Goal: Transaction & Acquisition: Book appointment/travel/reservation

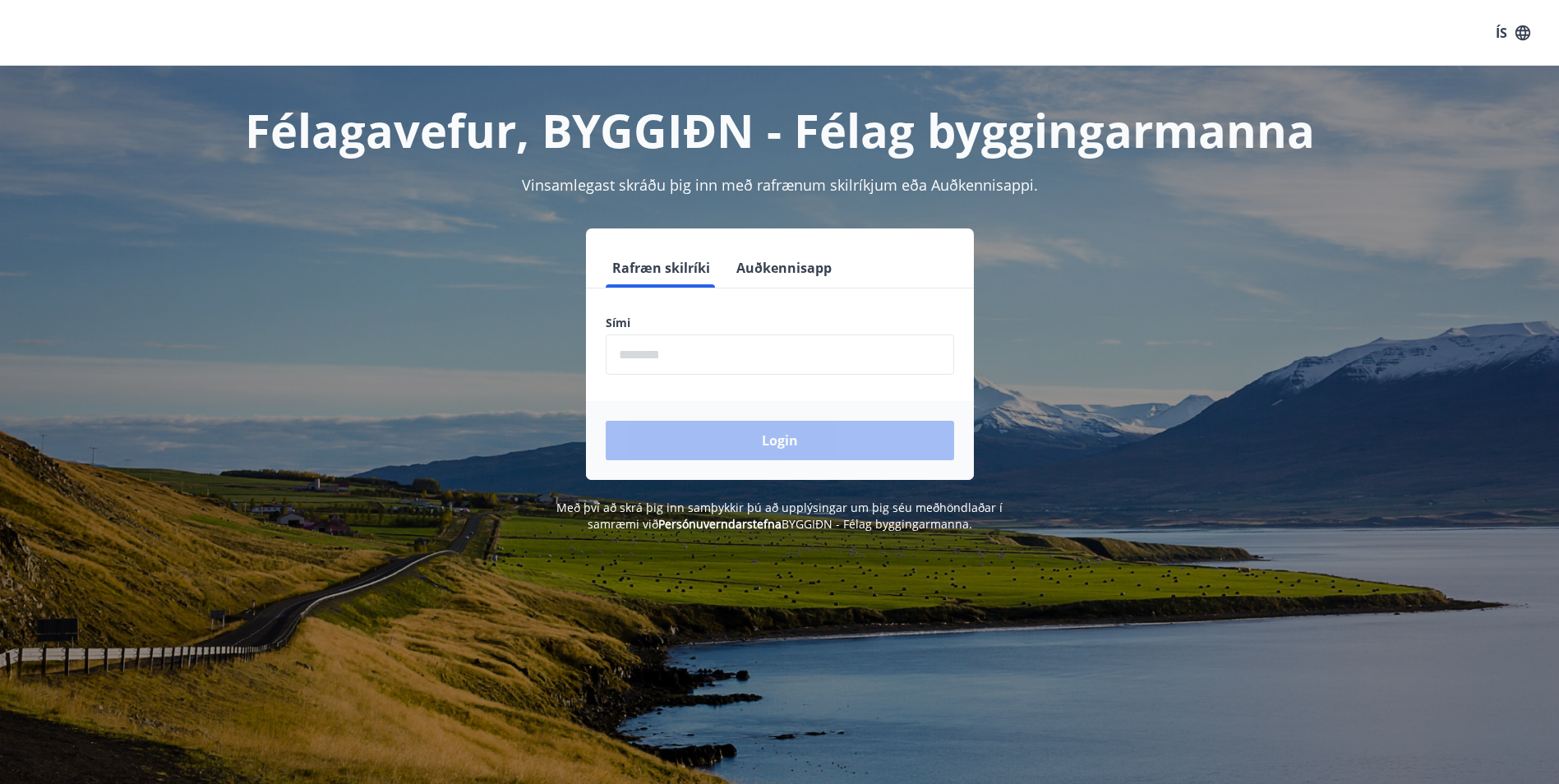
click at [666, 355] on input "phone" at bounding box center [780, 354] width 349 height 40
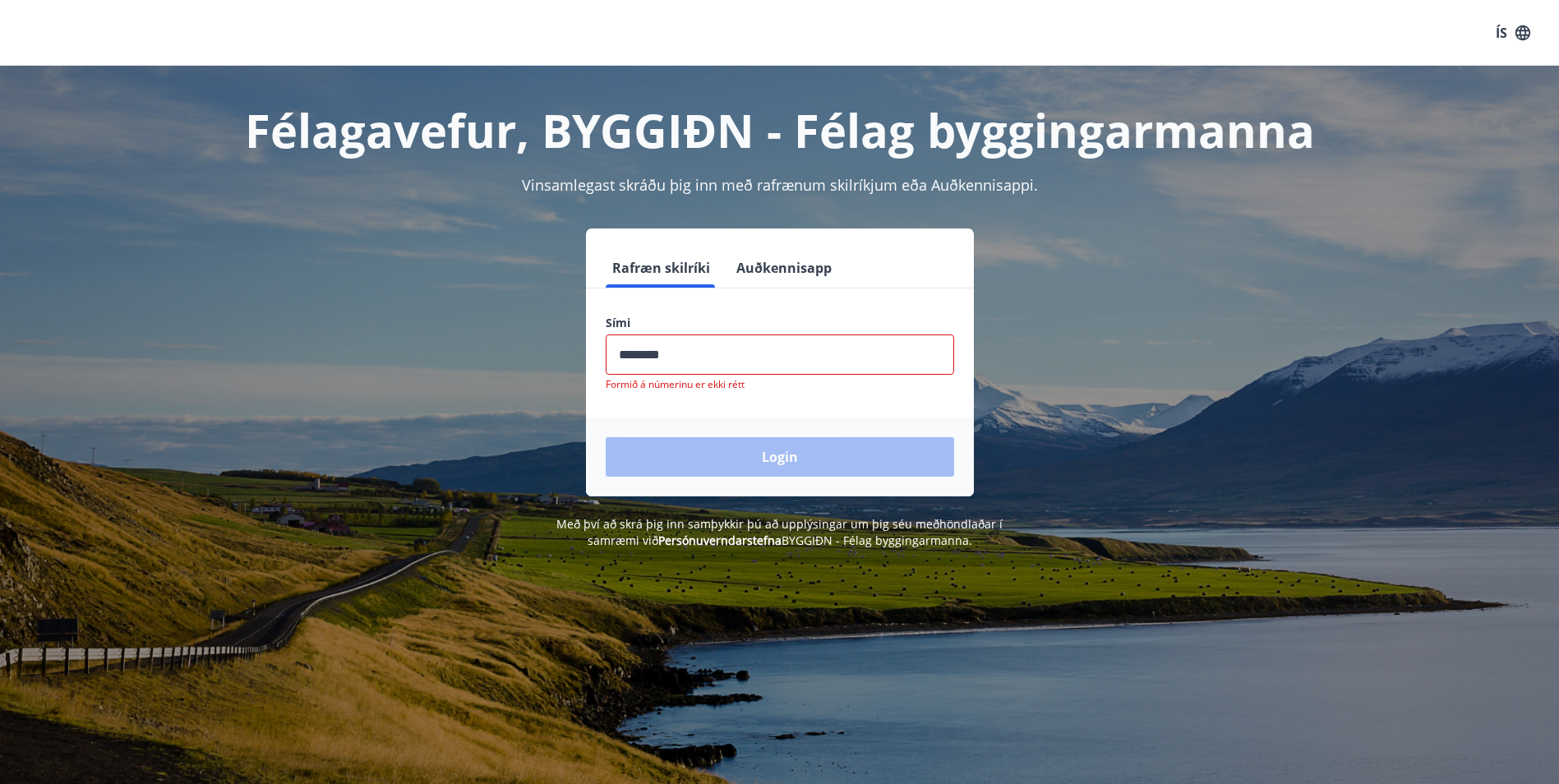
click at [780, 436] on div "Login" at bounding box center [780, 457] width 388 height 79
click at [709, 356] on input "phone" at bounding box center [780, 354] width 349 height 40
type input "*"
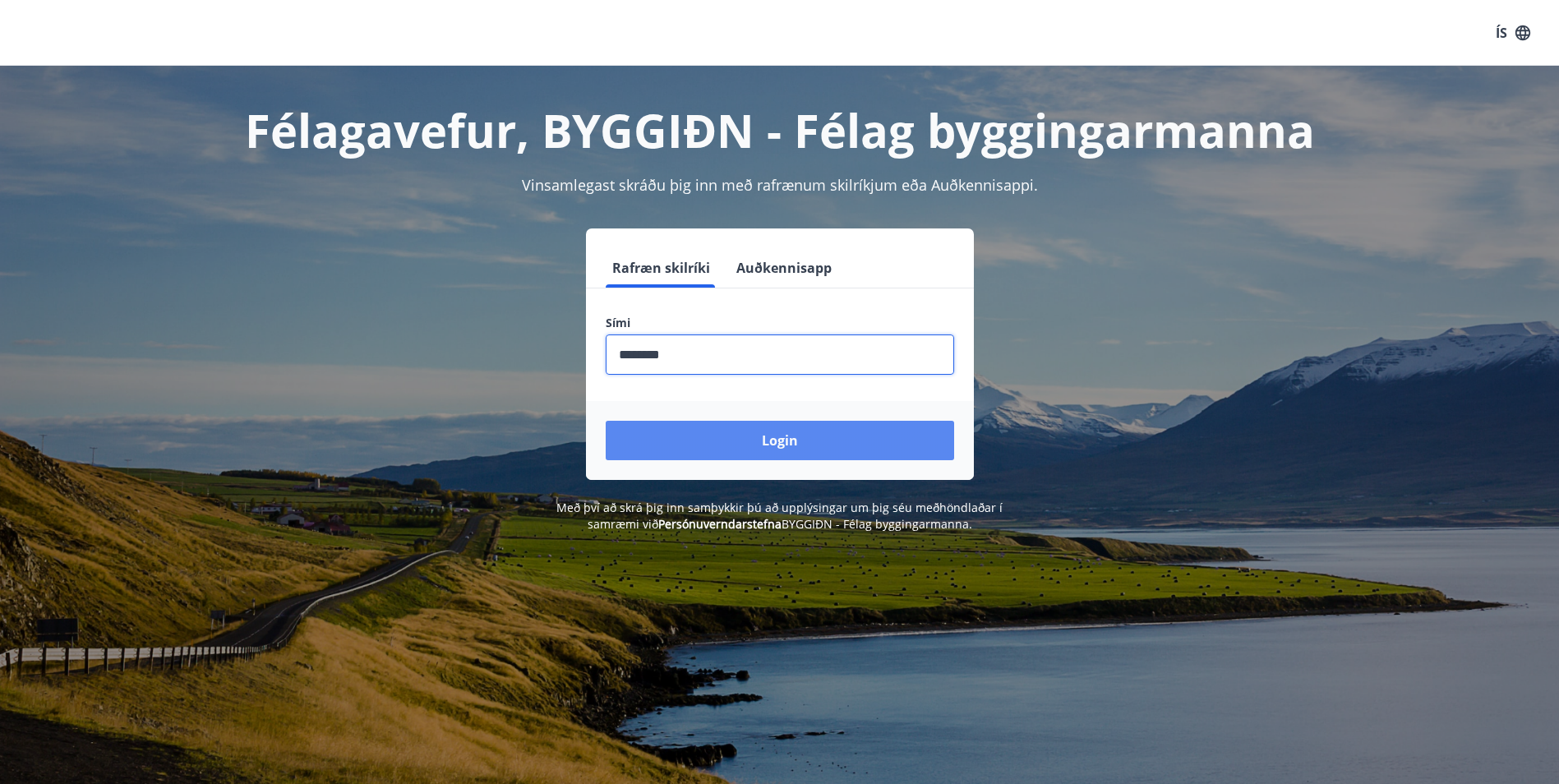
type input "********"
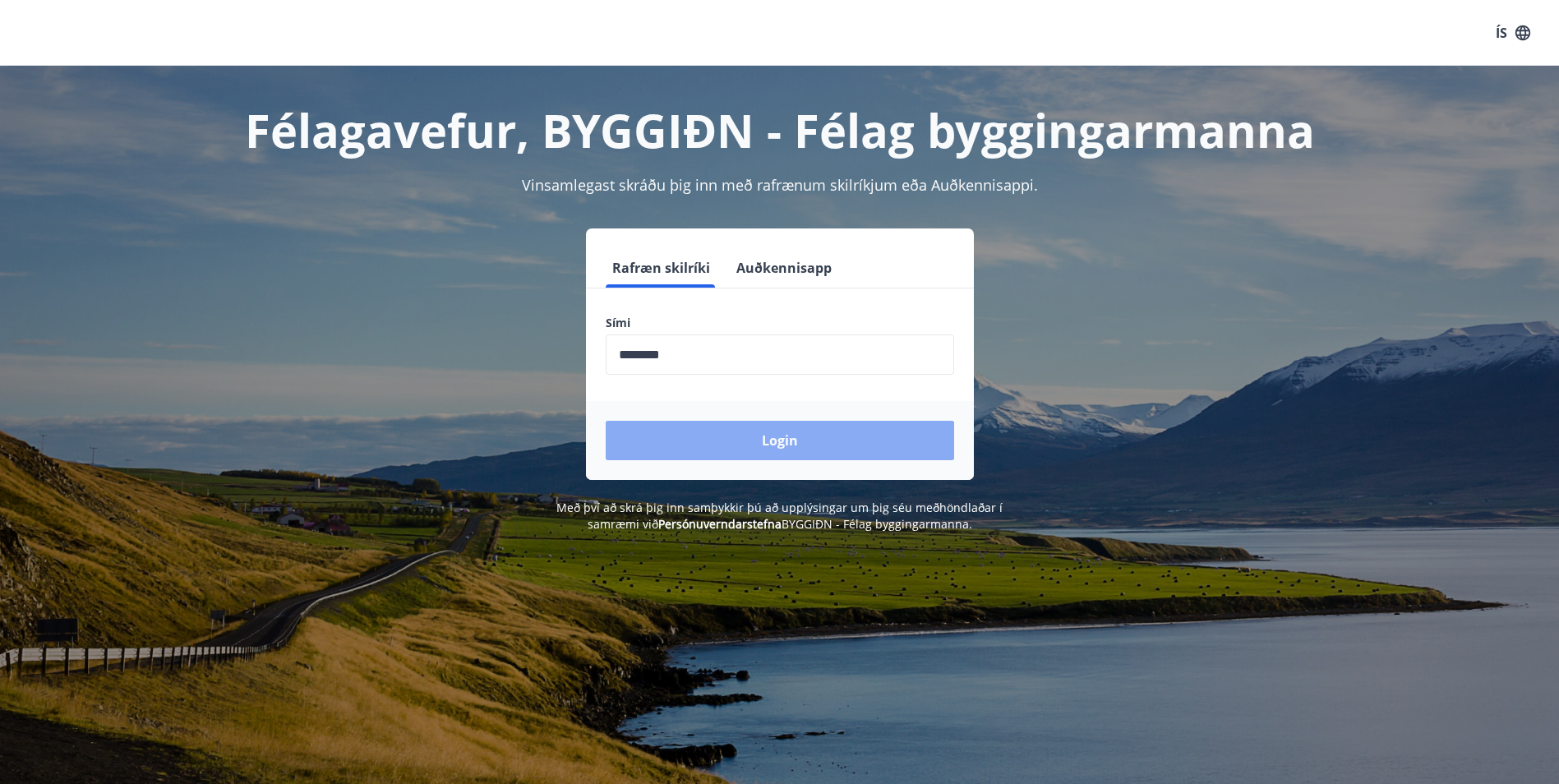
click at [768, 428] on button "Login" at bounding box center [780, 440] width 349 height 39
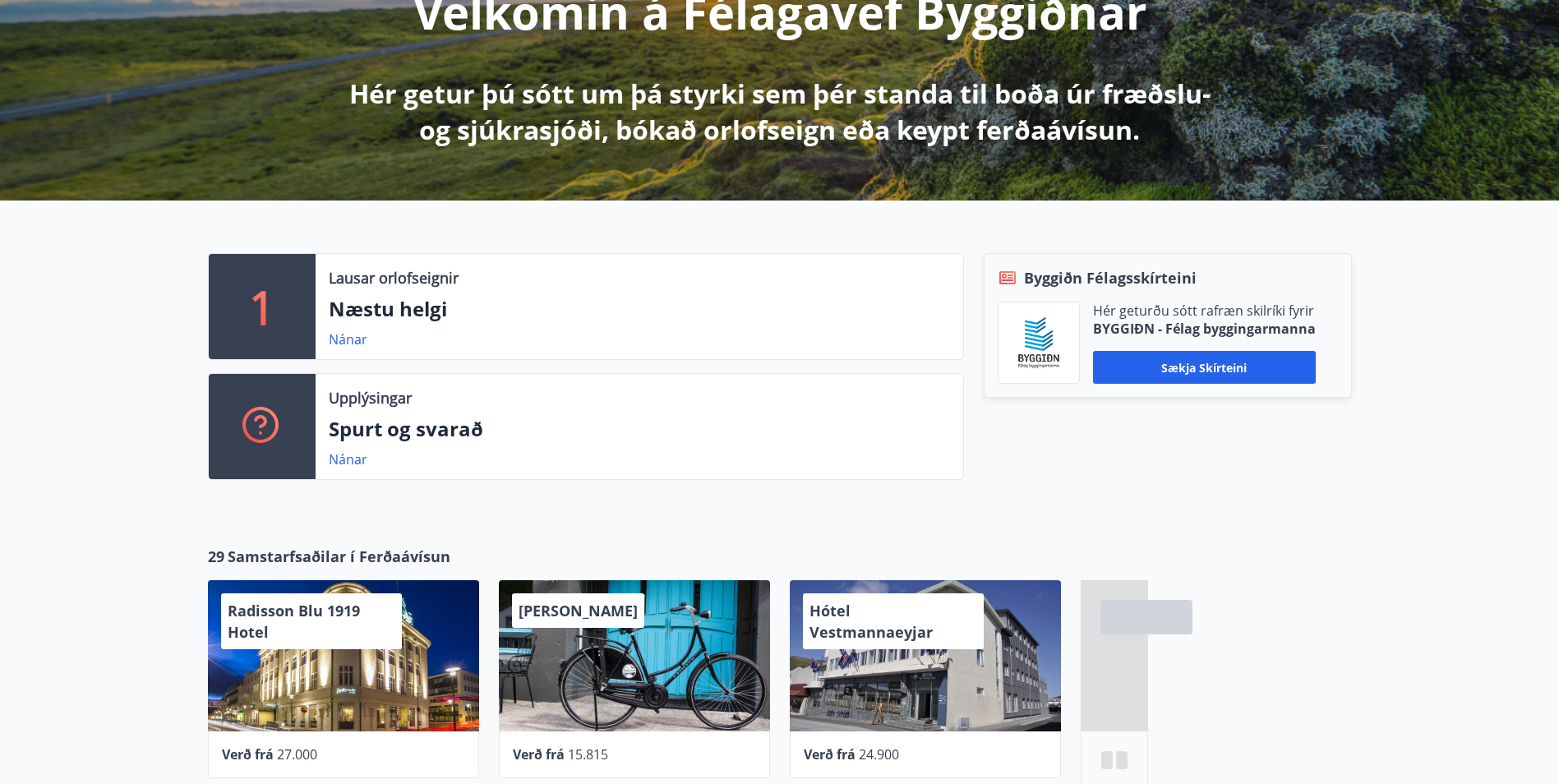
scroll to position [246, 0]
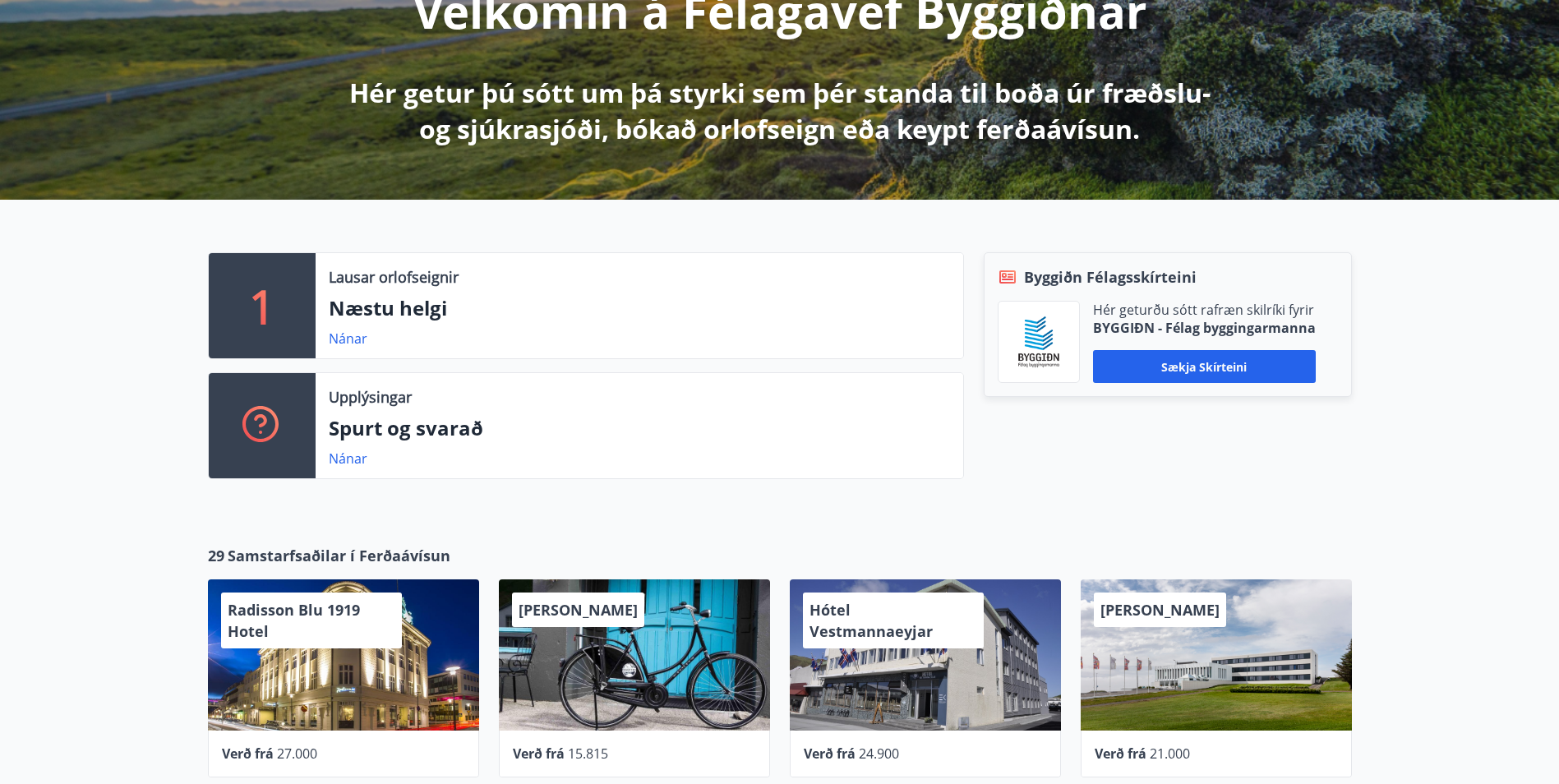
click at [385, 304] on p "Næstu helgi" at bounding box center [639, 308] width 621 height 28
click at [305, 302] on div "1" at bounding box center [262, 305] width 107 height 105
click at [337, 338] on link "Nánar" at bounding box center [348, 338] width 38 height 18
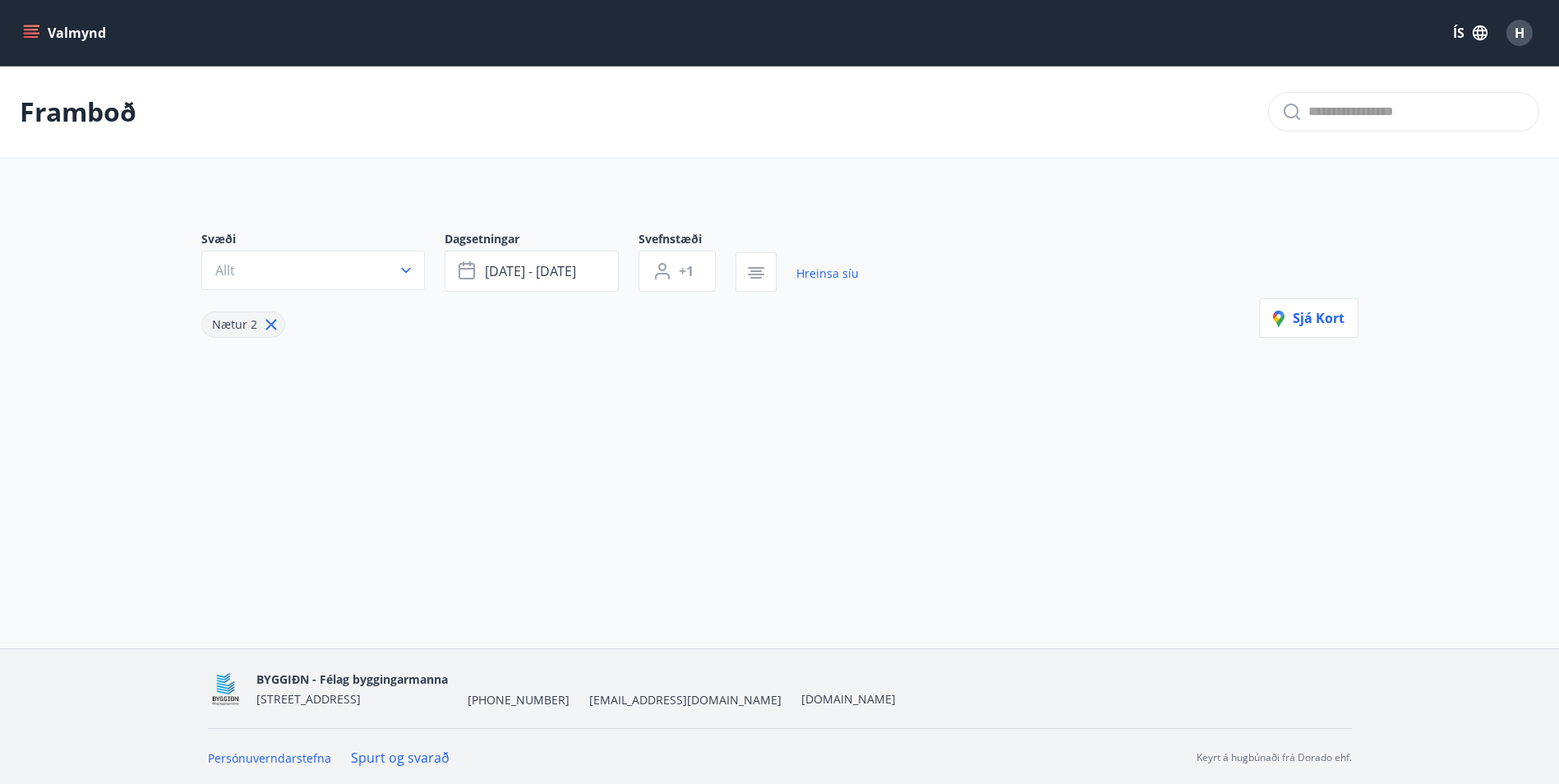
type input "*"
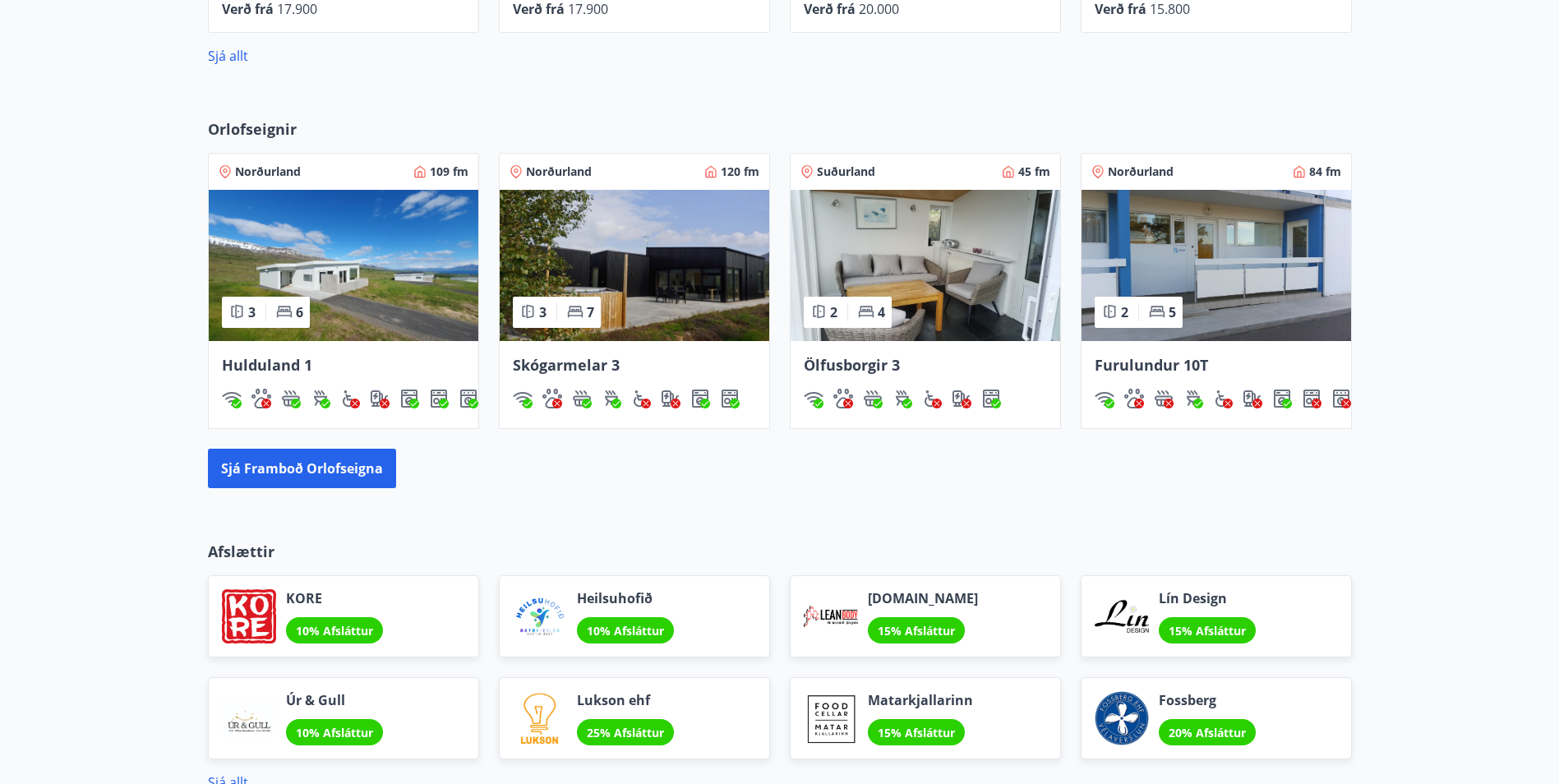
scroll to position [1068, 0]
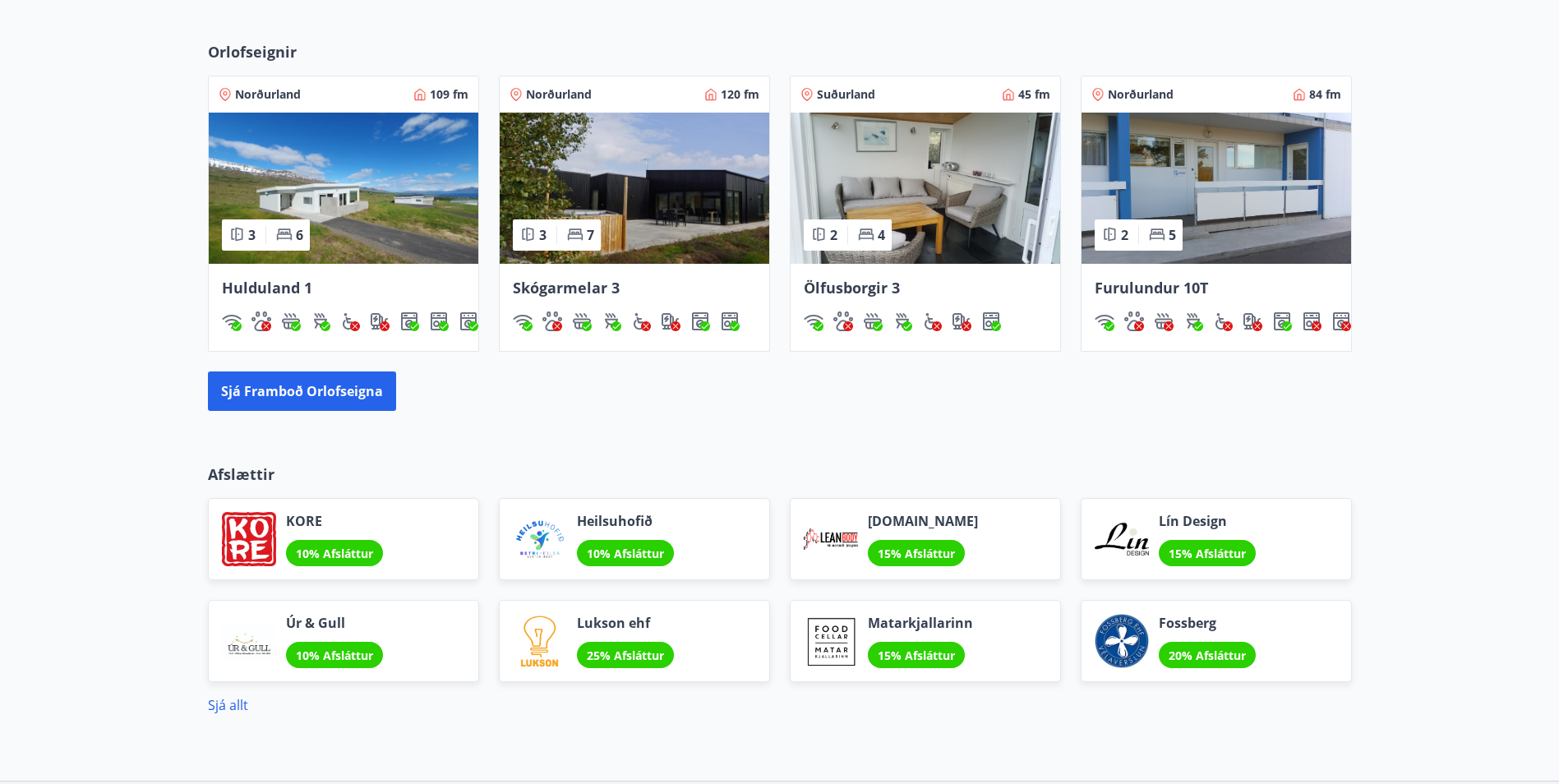
click at [926, 202] on img at bounding box center [926, 187] width 270 height 151
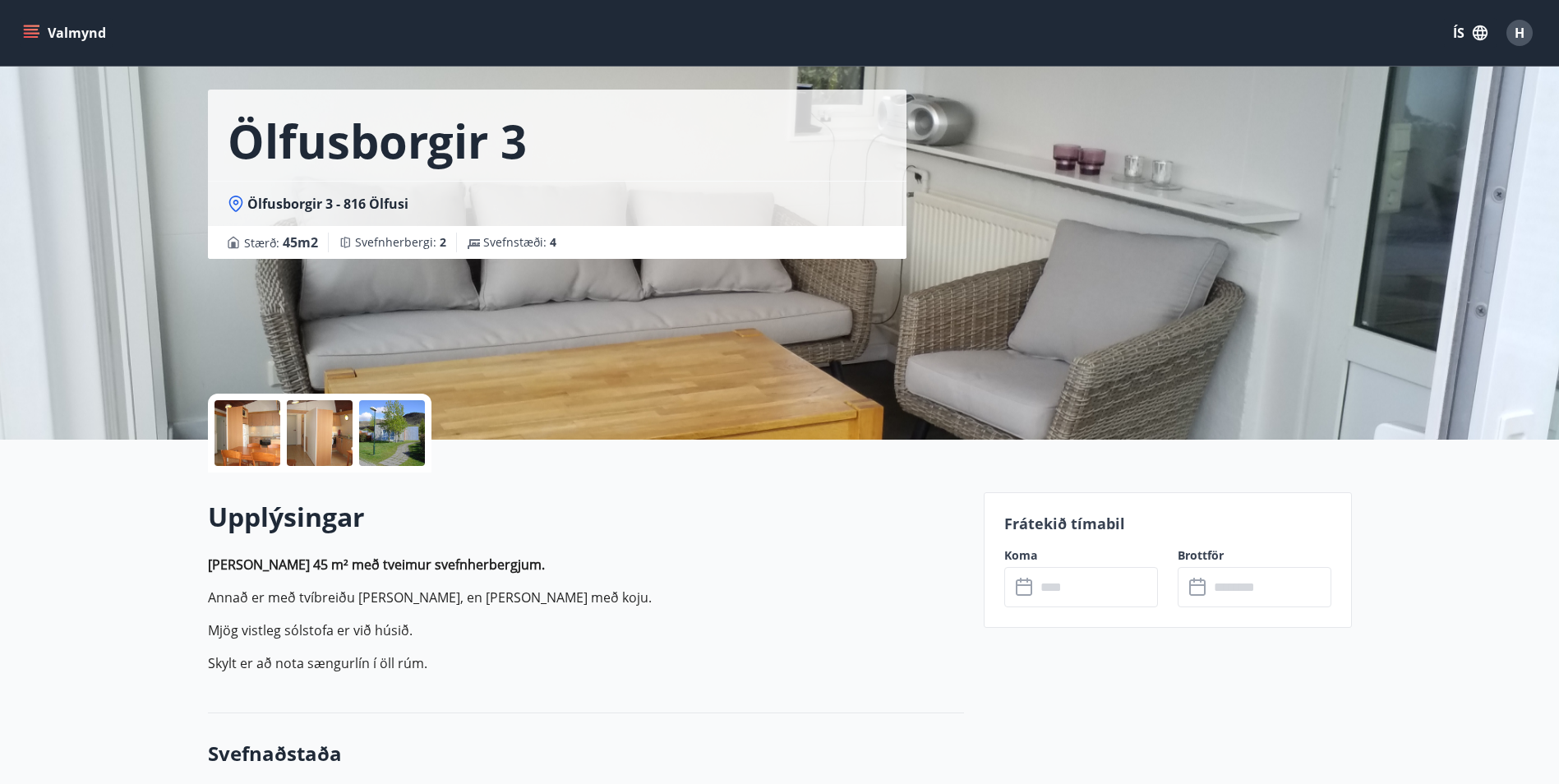
scroll to position [82, 0]
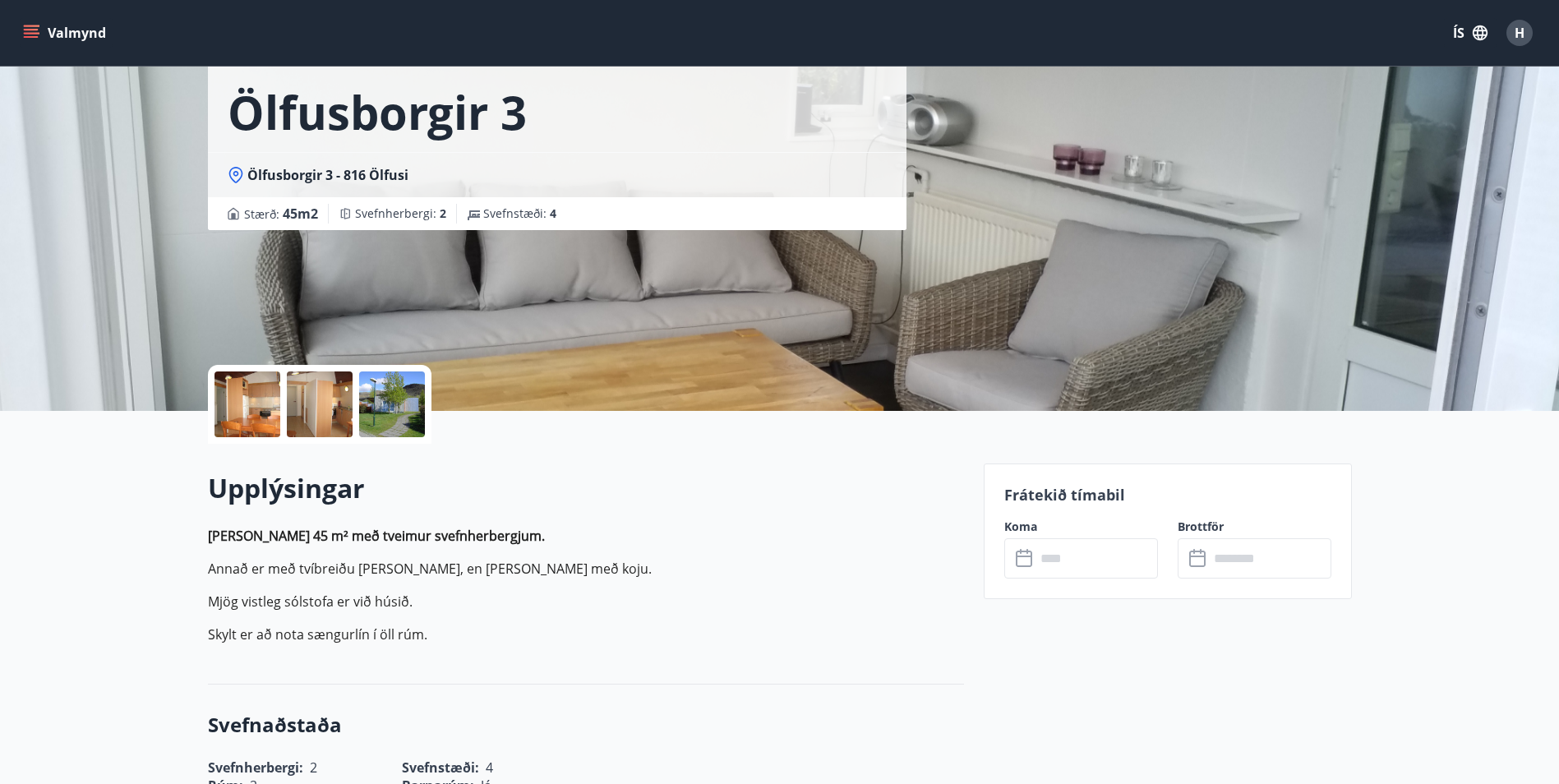
click at [273, 393] on div at bounding box center [247, 405] width 66 height 66
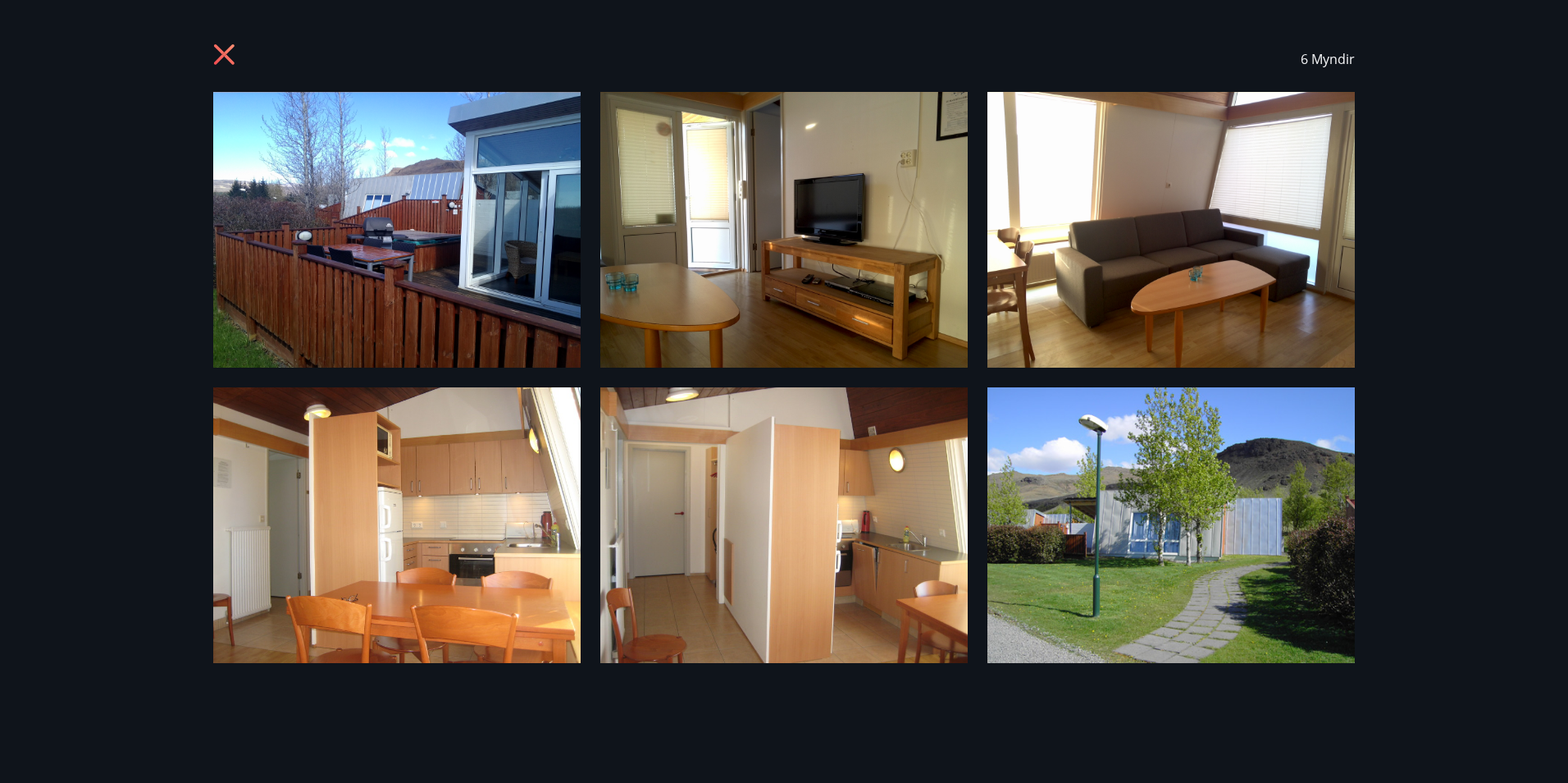
click at [222, 61] on icon at bounding box center [226, 56] width 26 height 26
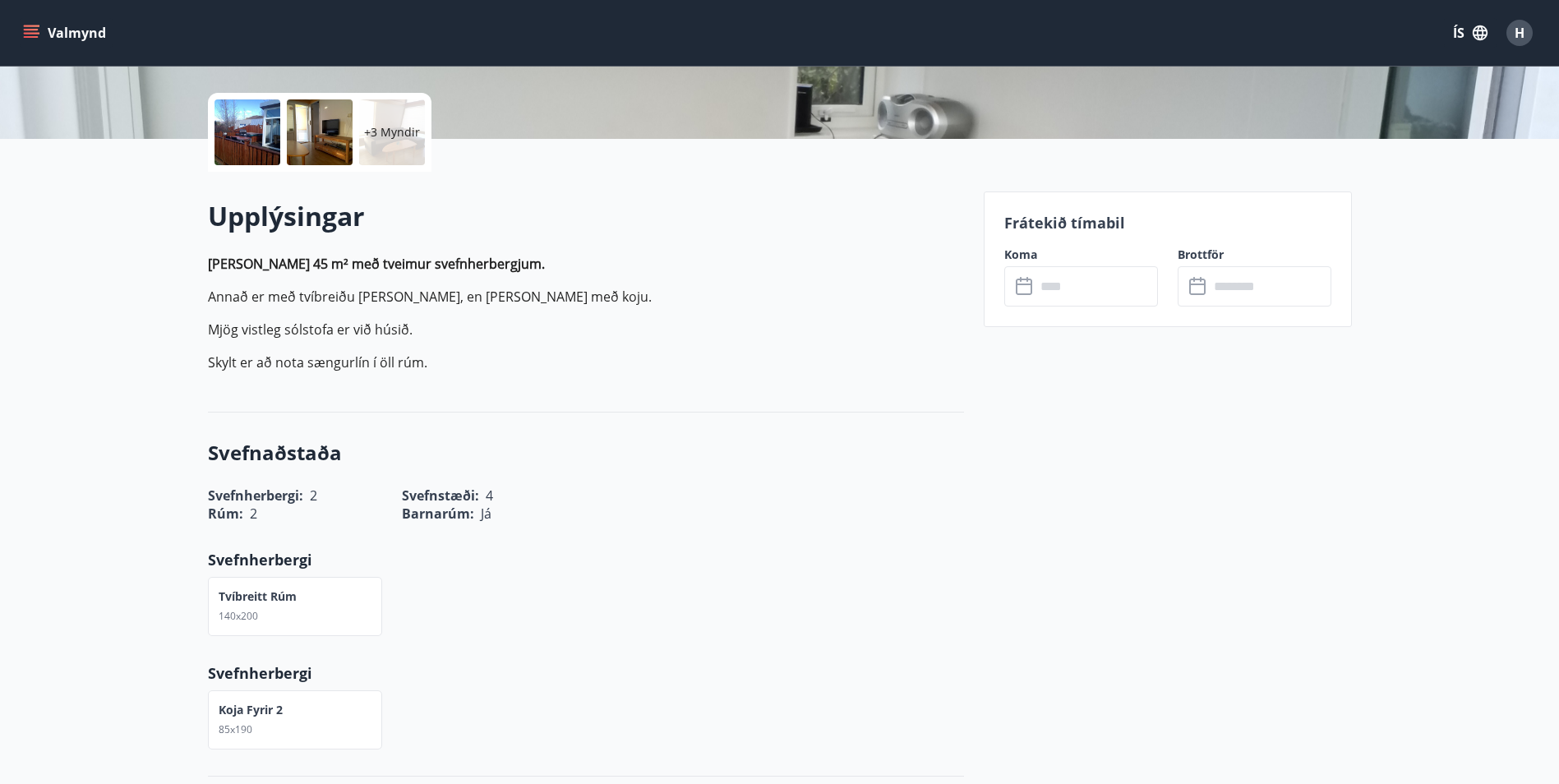
scroll to position [329, 0]
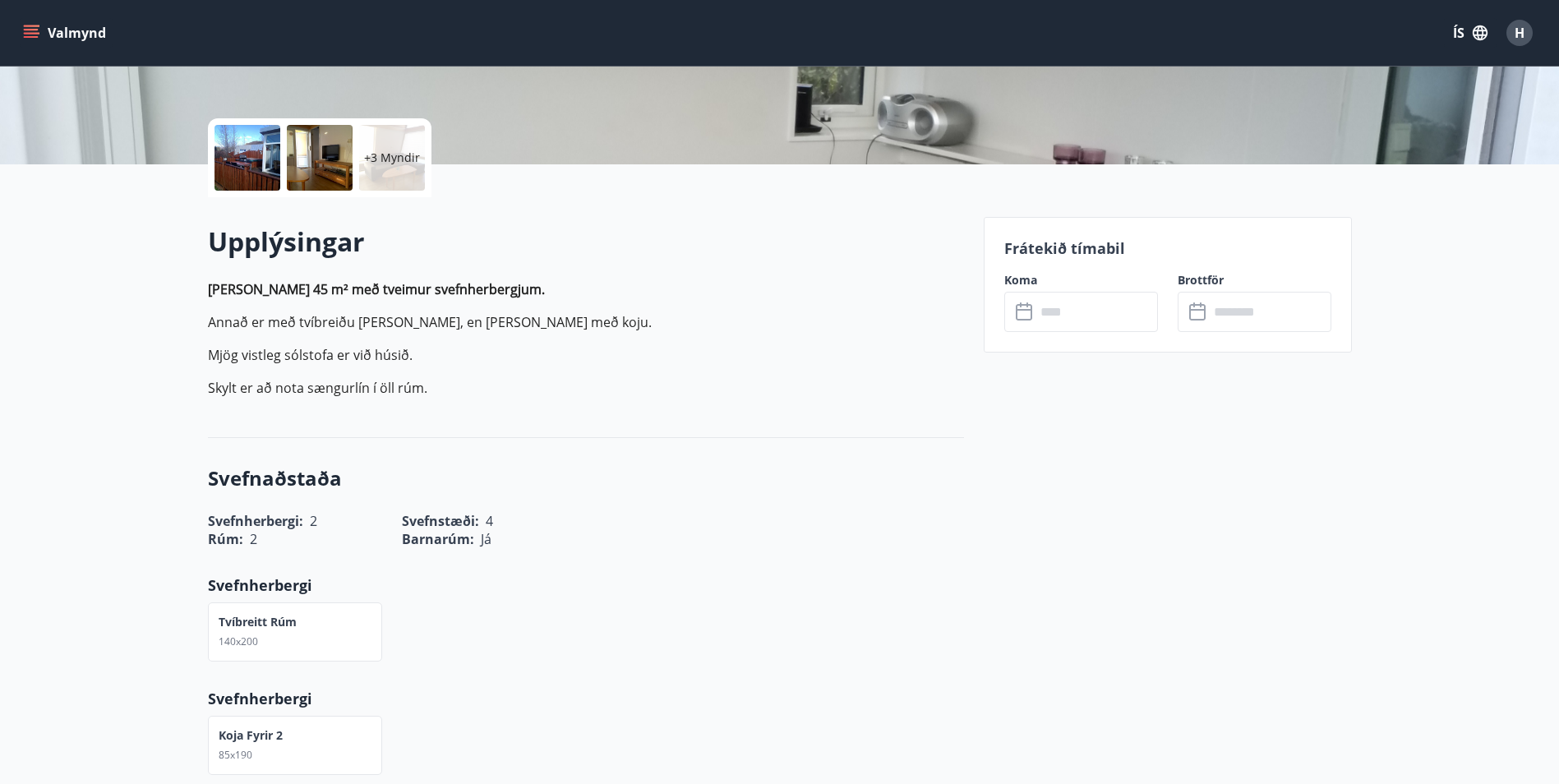
click at [1068, 236] on div "Frátekið tímabil Koma ​ ​ Brottför ​ ​" at bounding box center [1167, 285] width 368 height 136
click at [1084, 306] on input "text" at bounding box center [1096, 311] width 123 height 40
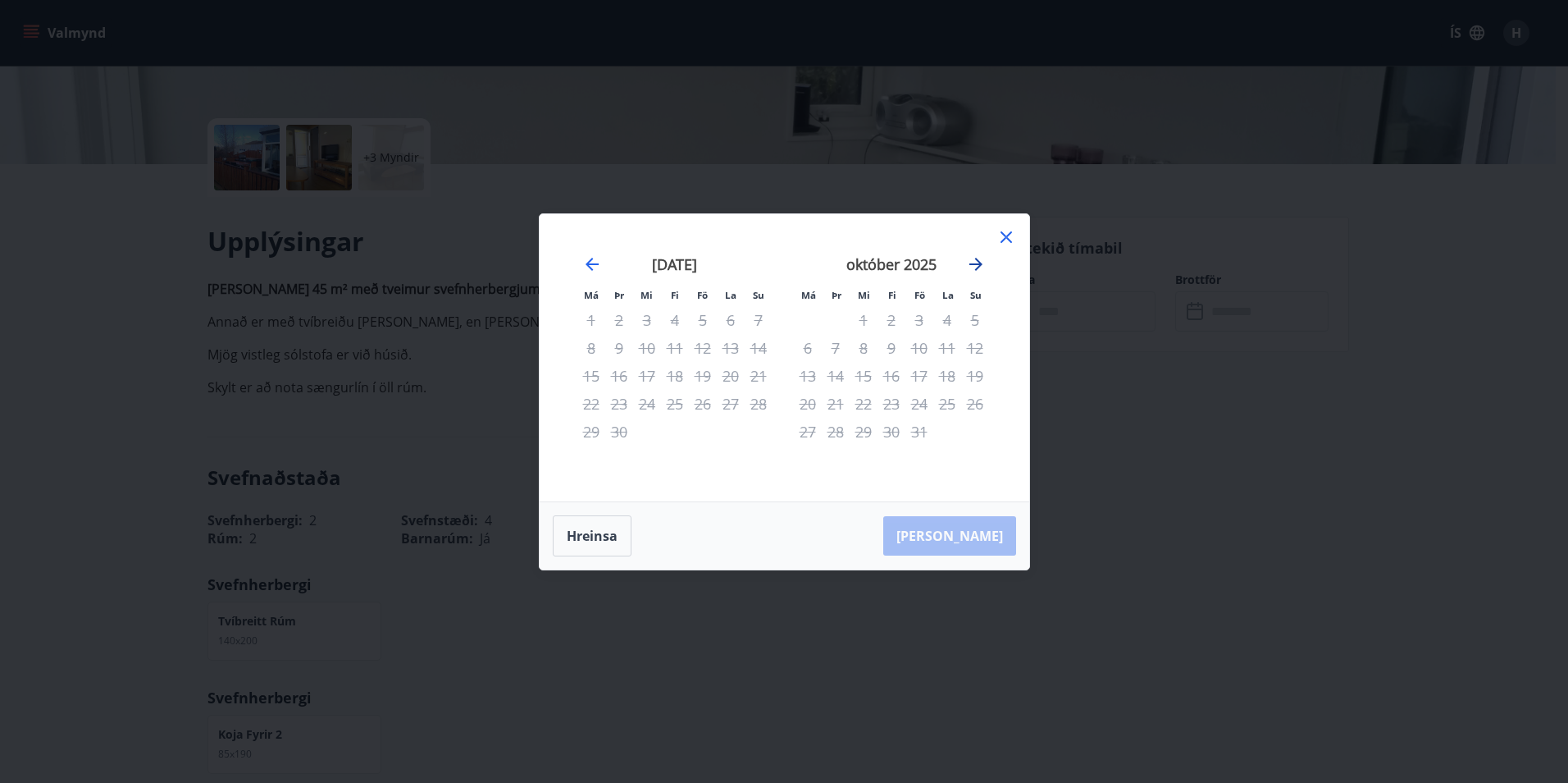
click at [972, 257] on icon "Move forward to switch to the next month." at bounding box center [975, 264] width 20 height 20
click at [1006, 231] on icon at bounding box center [1006, 237] width 20 height 20
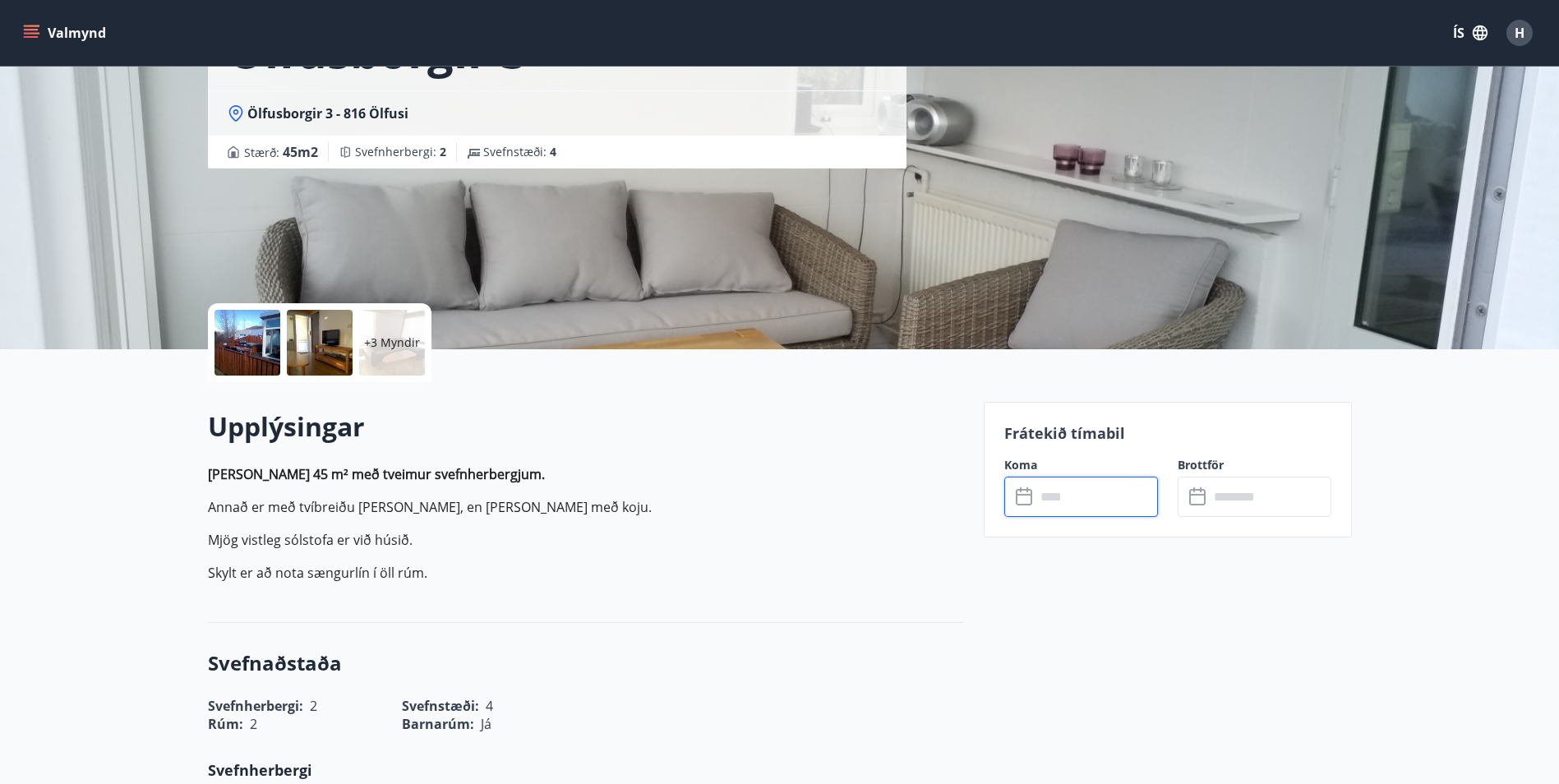
scroll to position [0, 0]
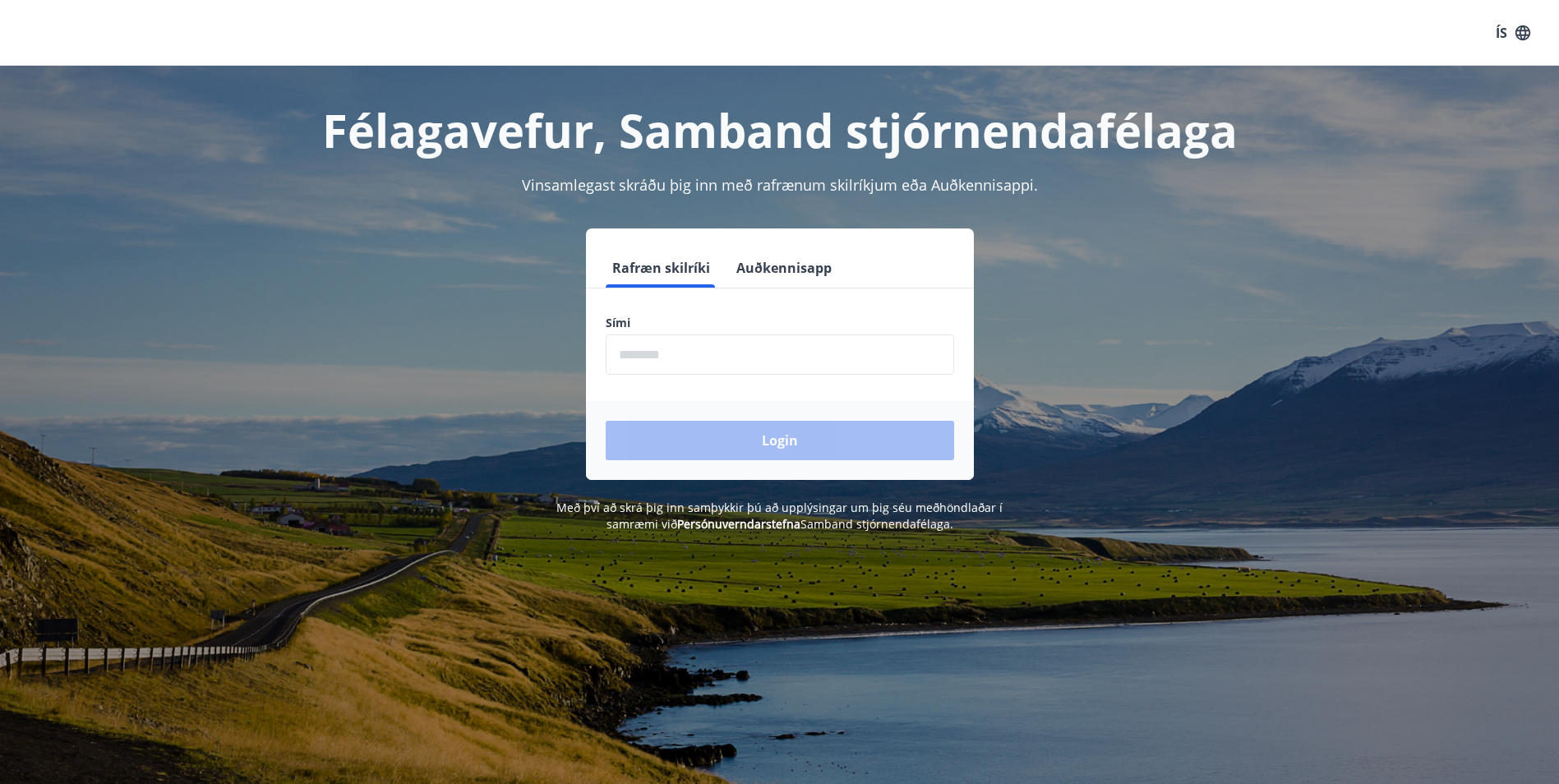
click at [710, 359] on input "phone" at bounding box center [780, 354] width 349 height 40
type input "********"
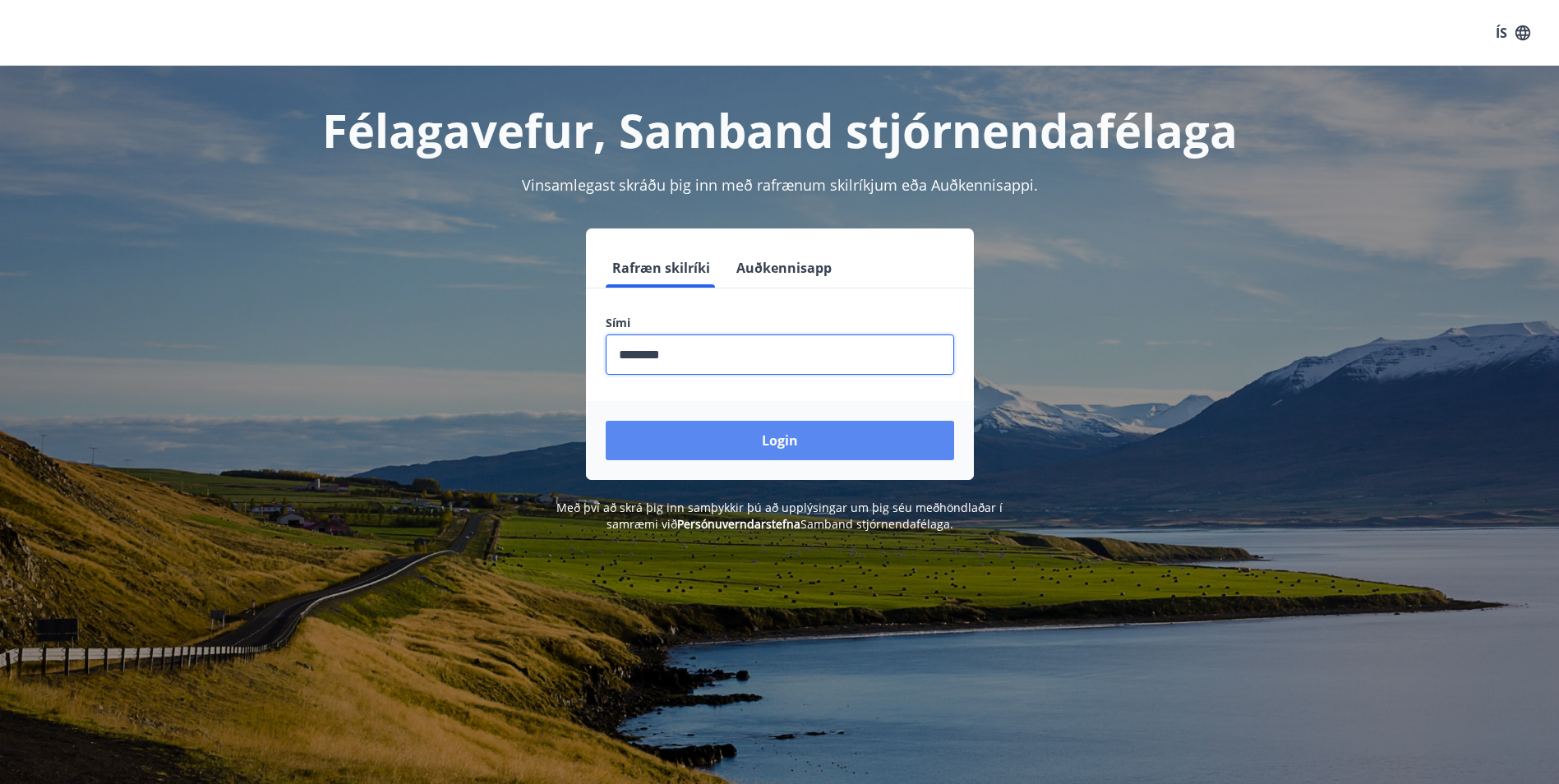
click at [746, 452] on button "Login" at bounding box center [780, 440] width 349 height 39
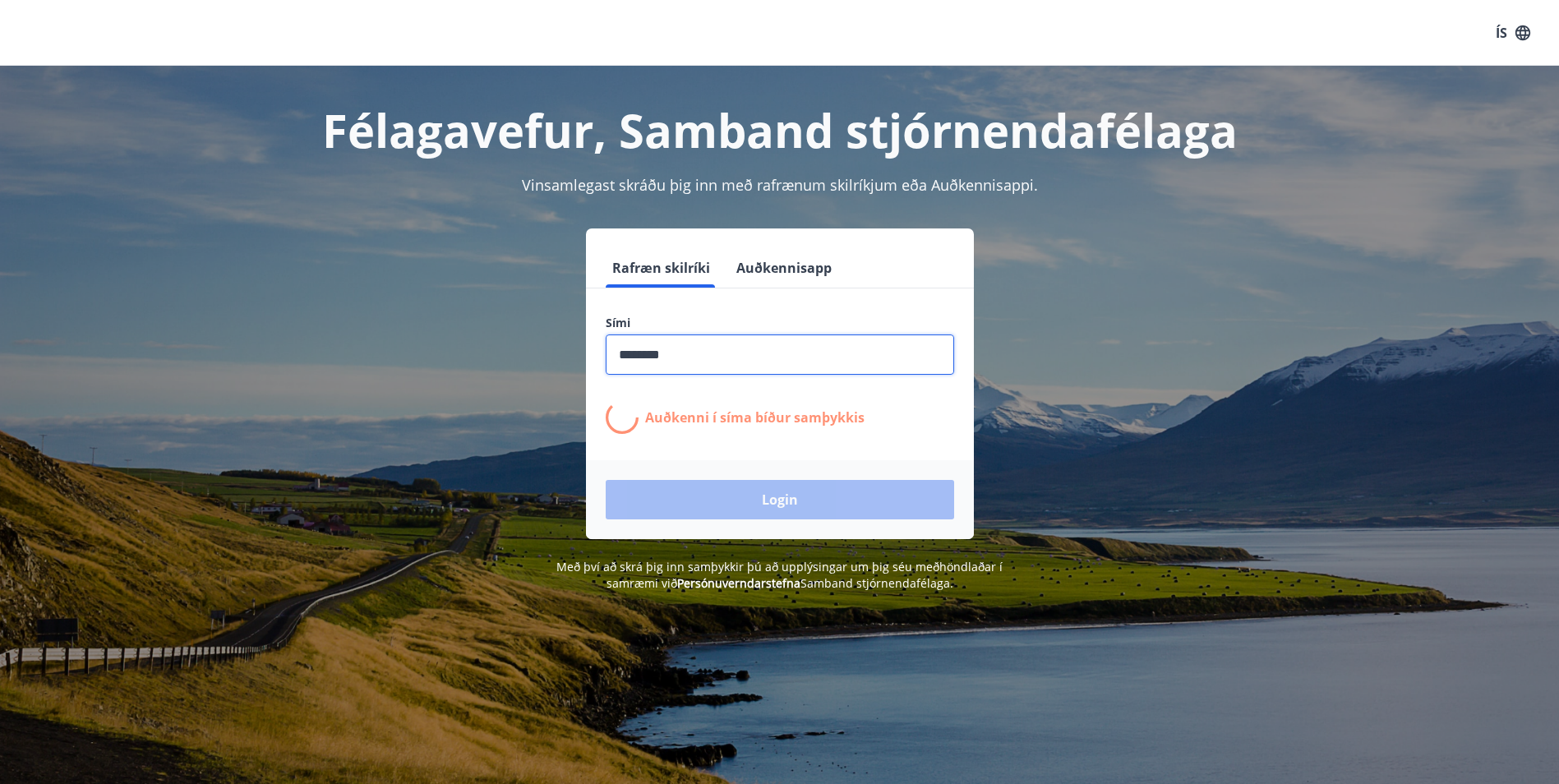
drag, startPoint x: 692, startPoint y: 353, endPoint x: 565, endPoint y: 365, distance: 127.6
click at [568, 364] on div "Rafræn skilríki Auðkennisapp Sími ​ Auðkenni í síma bíður samþykkis Login" at bounding box center [780, 384] width 1144 height 311
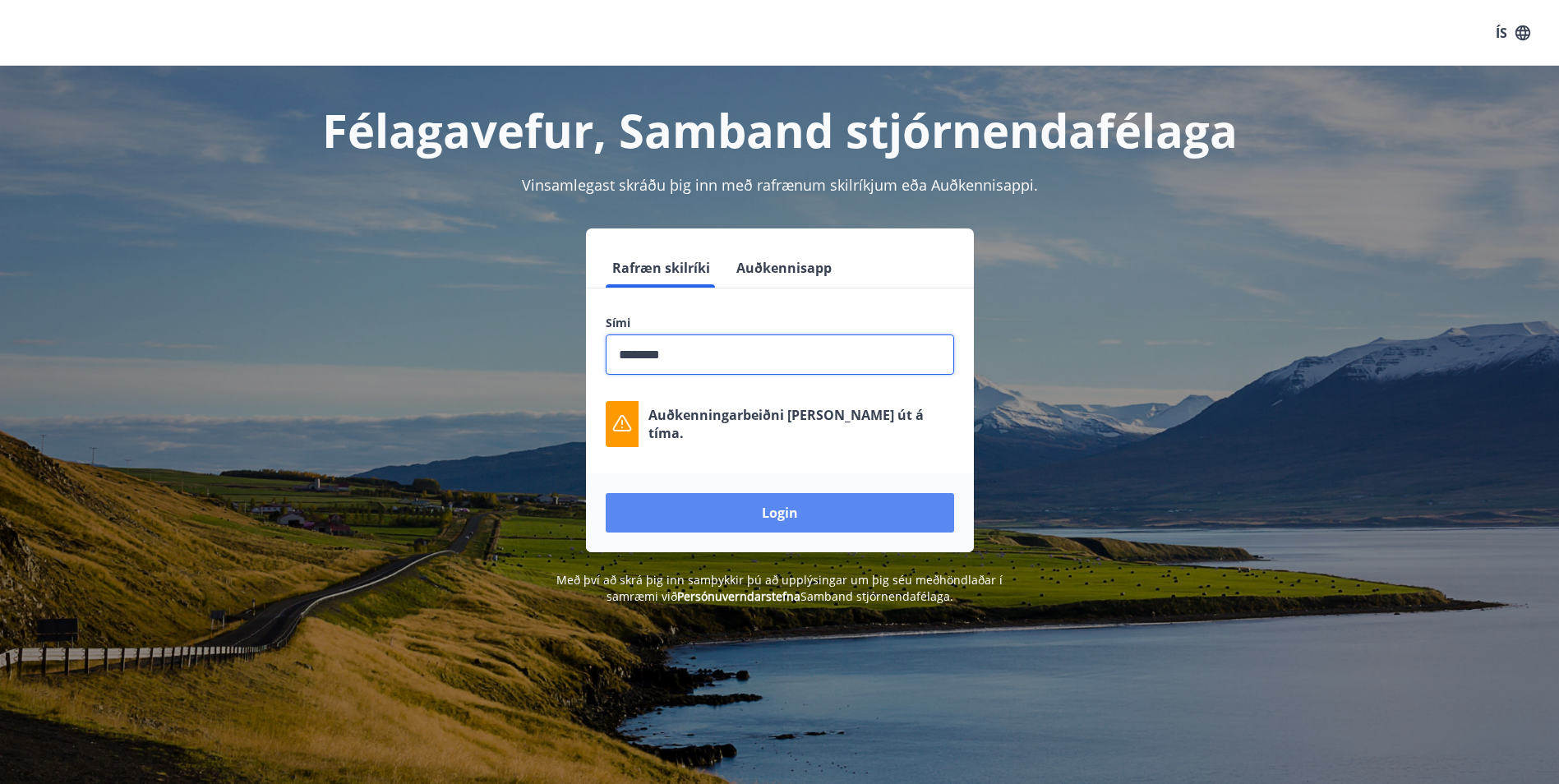
type input "********"
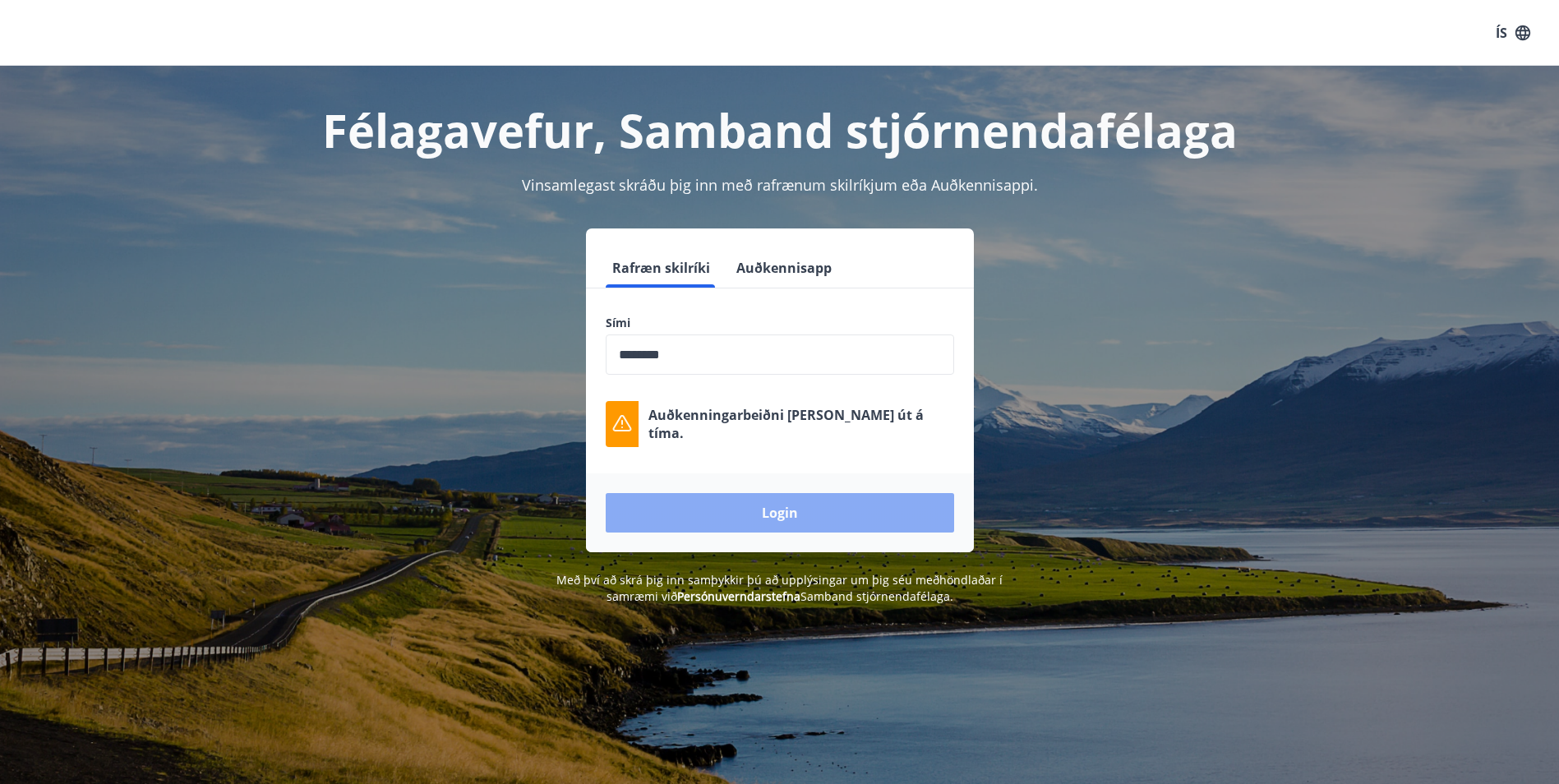
click at [742, 510] on button "Login" at bounding box center [780, 512] width 349 height 39
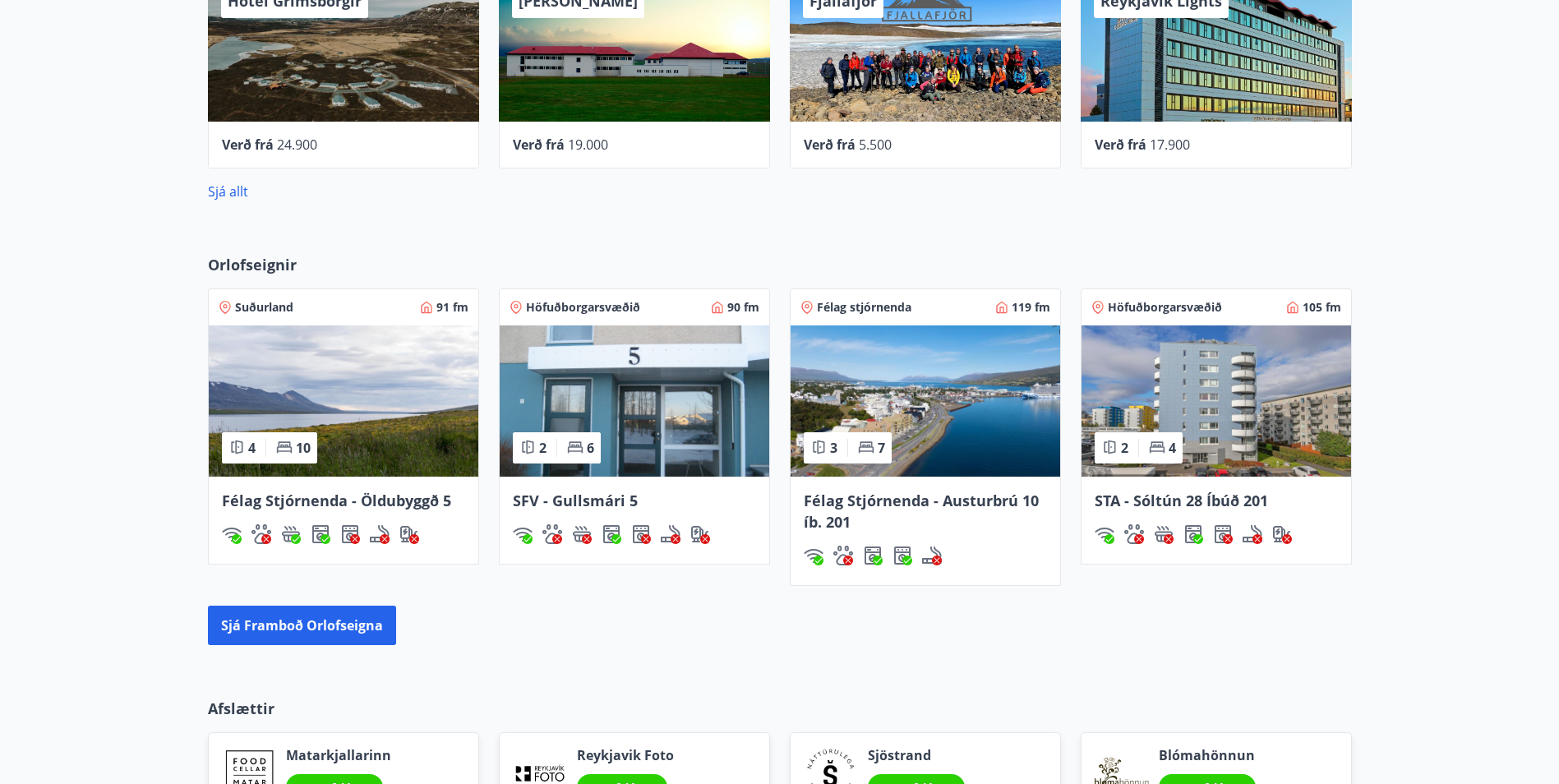
scroll to position [1004, 0]
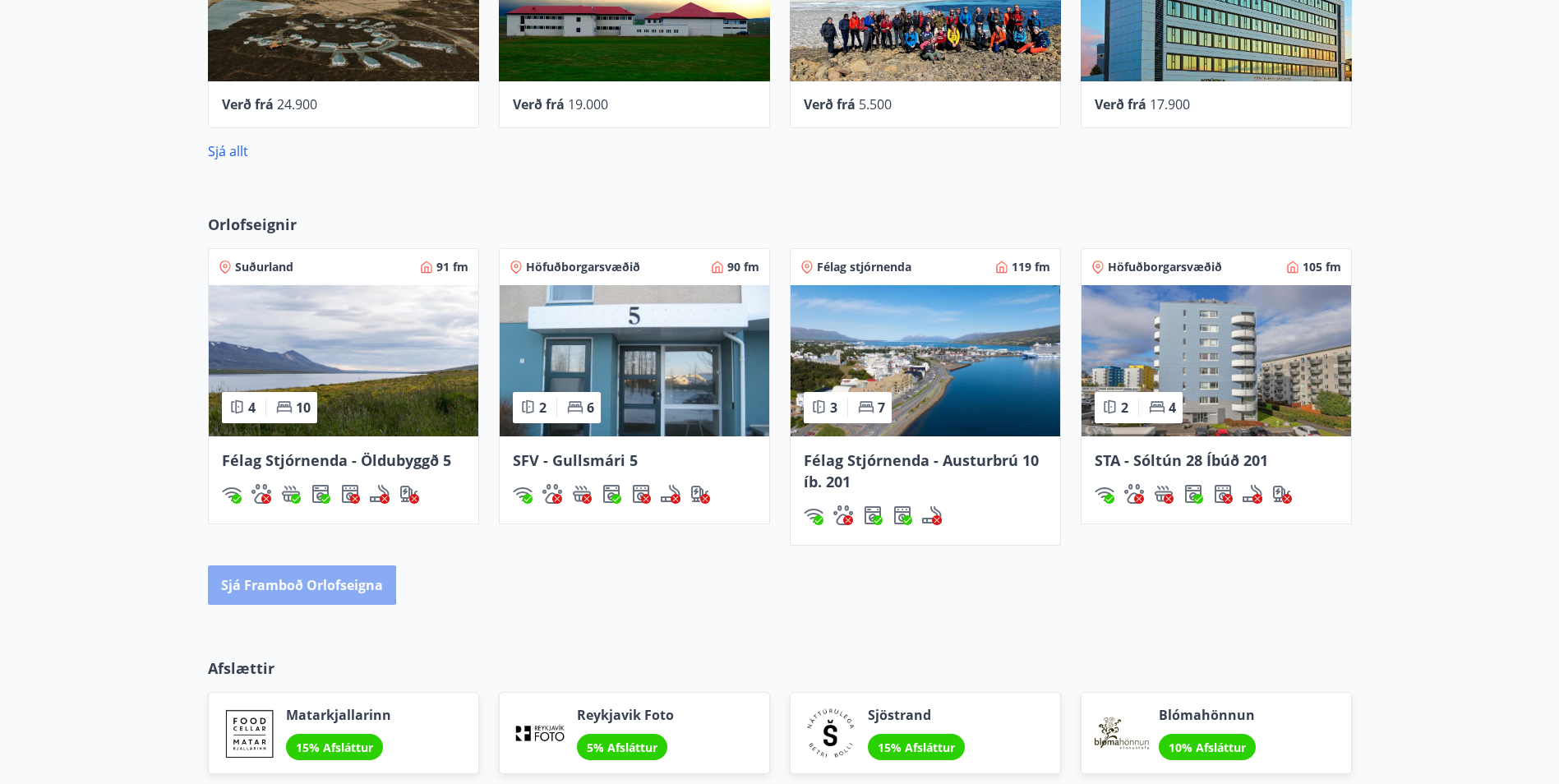
click at [292, 584] on button "Sjá framboð orlofseigna" at bounding box center [302, 585] width 188 height 39
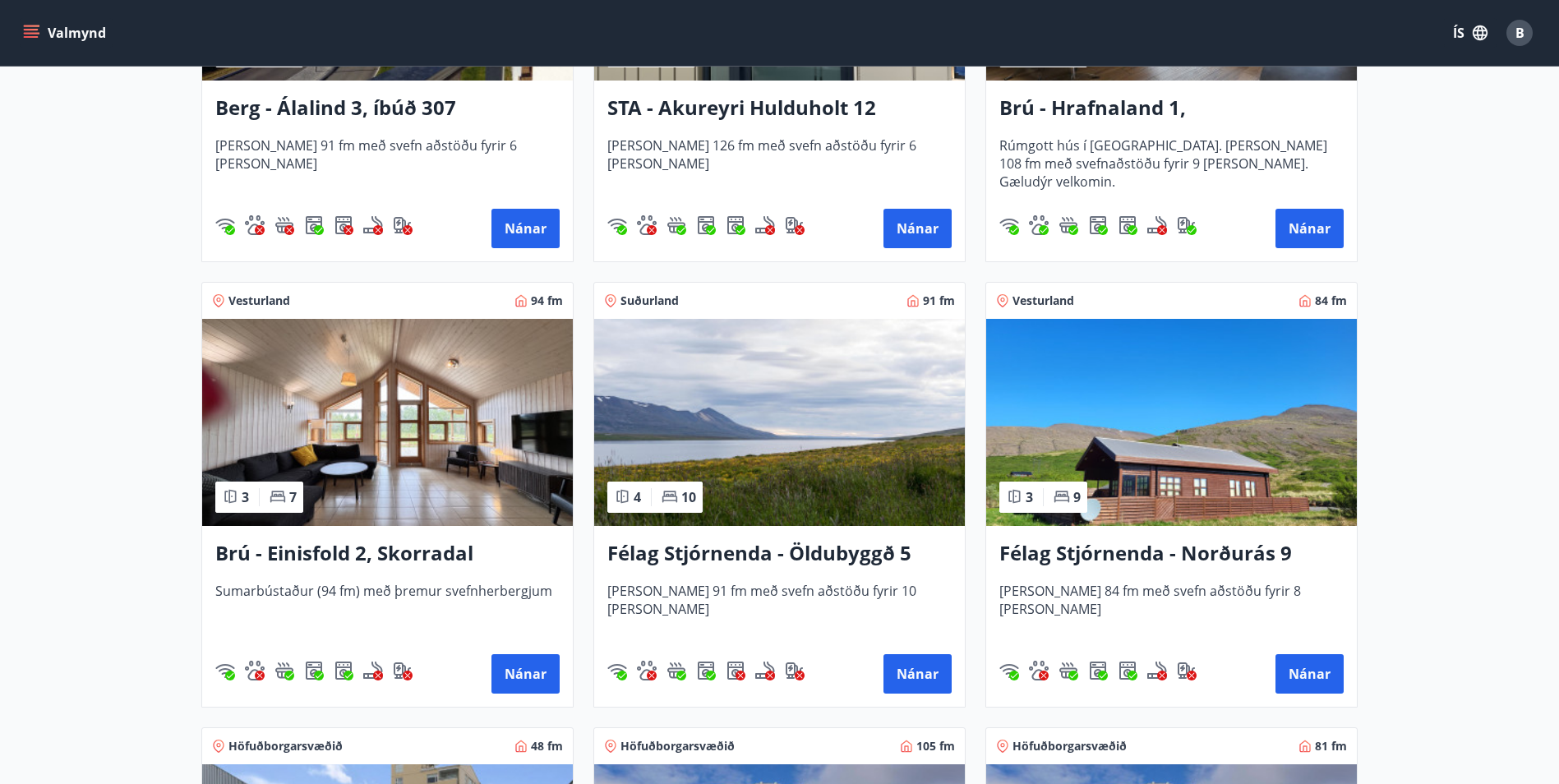
scroll to position [1068, 0]
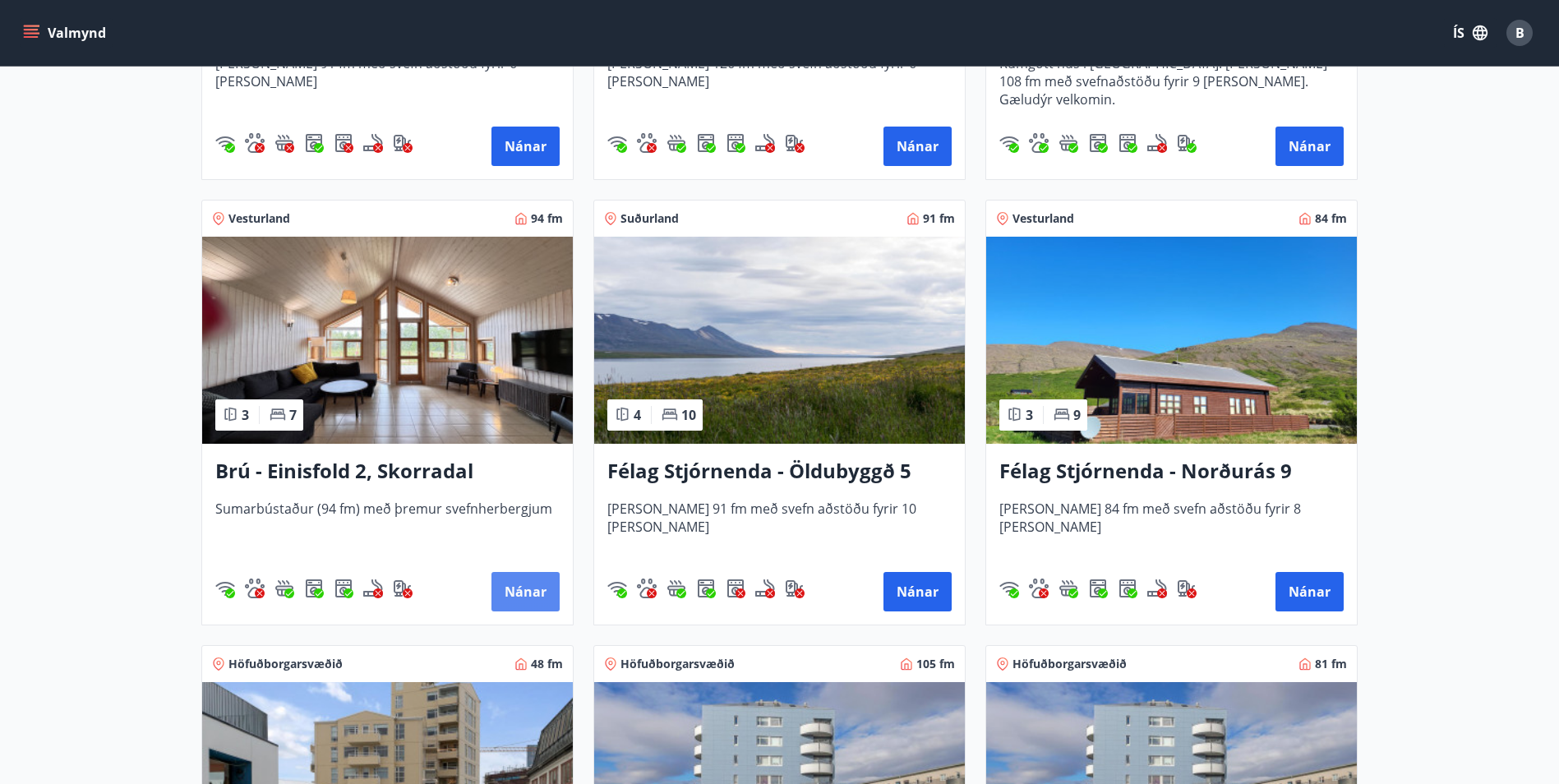
click at [526, 593] on button "Nánar" at bounding box center [526, 592] width 68 height 39
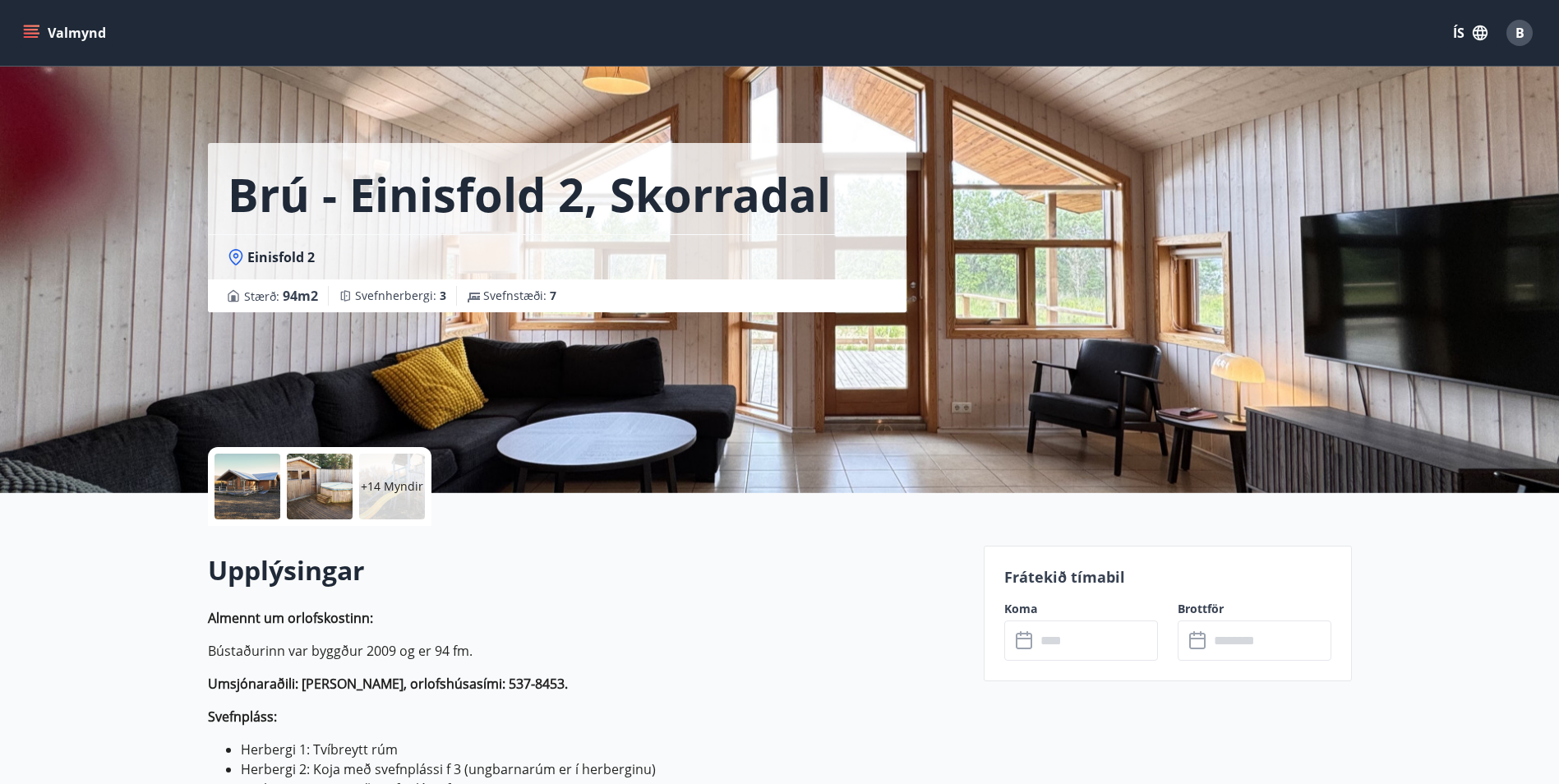
click at [294, 488] on div at bounding box center [319, 486] width 66 height 66
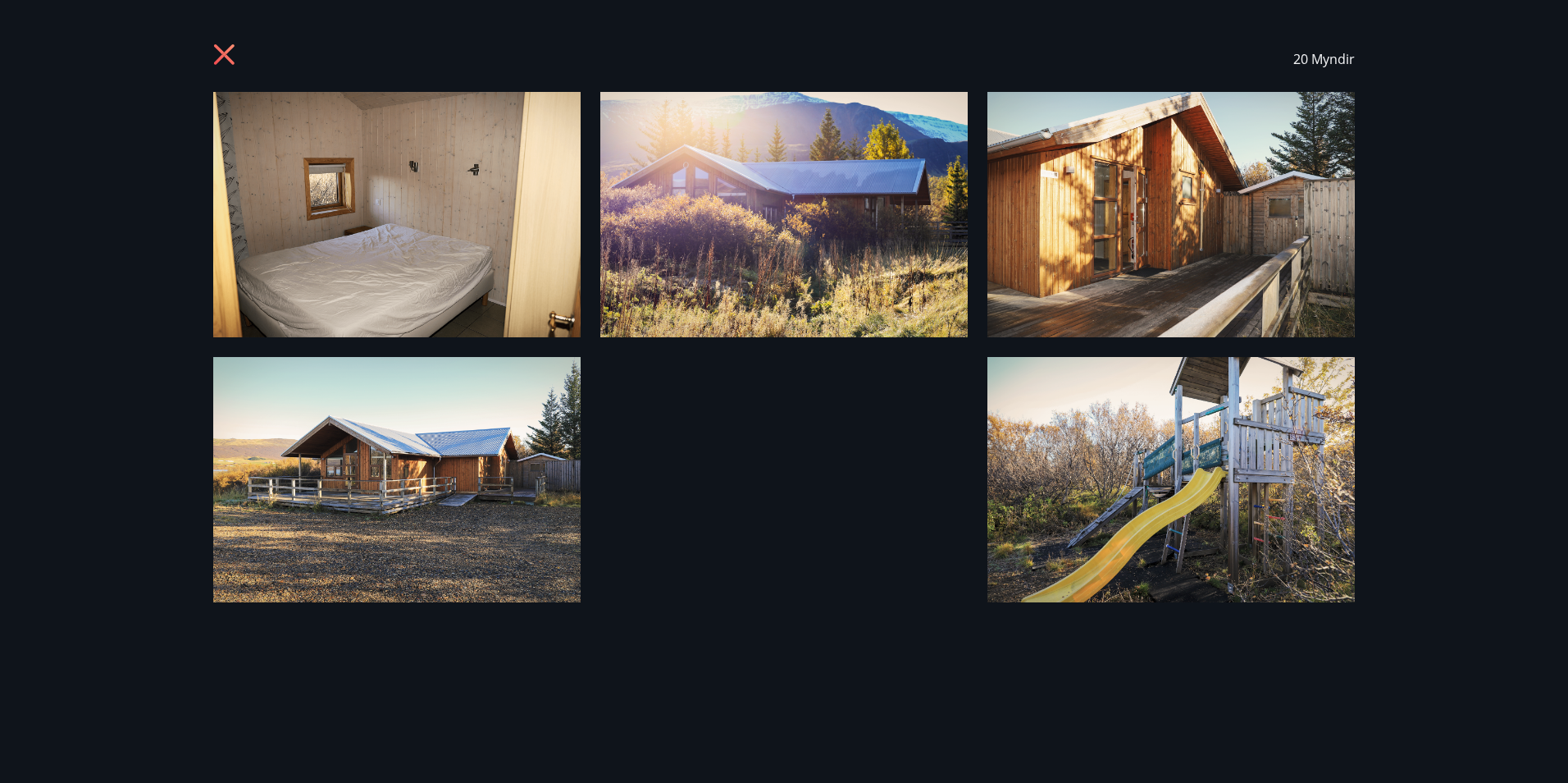
click at [235, 59] on icon at bounding box center [226, 56] width 26 height 26
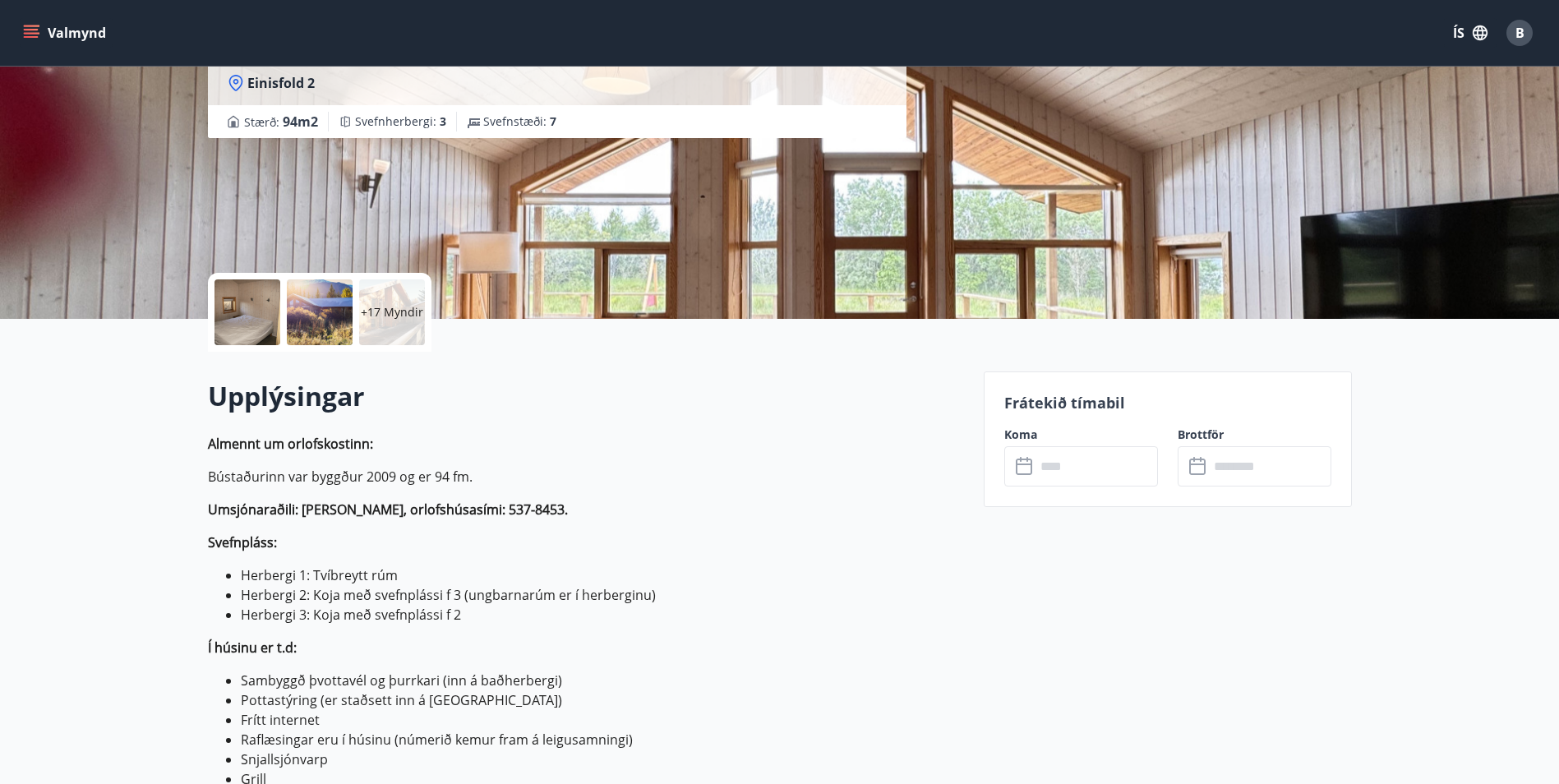
scroll to position [246, 0]
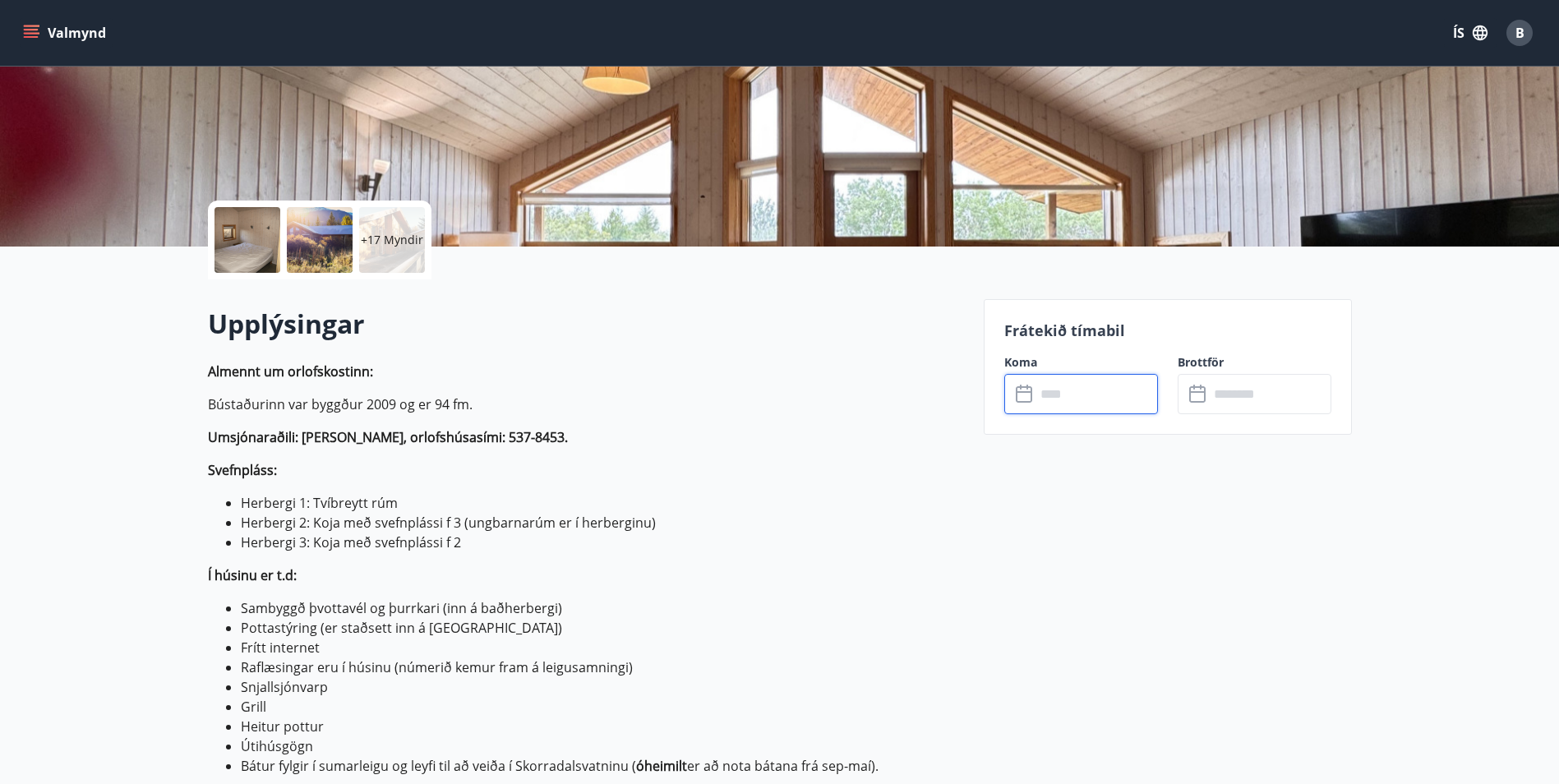
click at [1069, 406] on input "text" at bounding box center [1096, 393] width 123 height 40
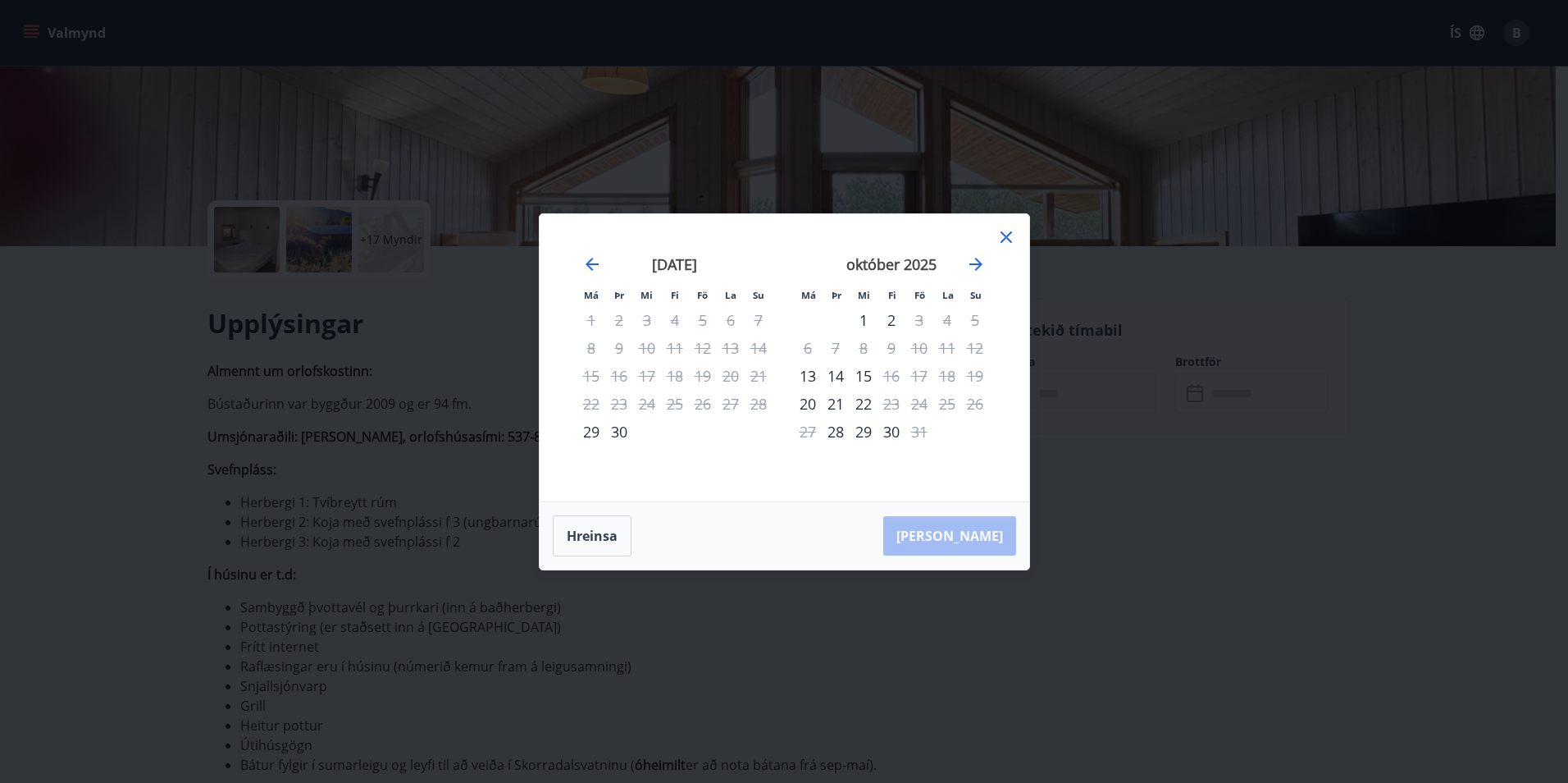
click at [1006, 233] on icon at bounding box center [1006, 237] width 20 height 20
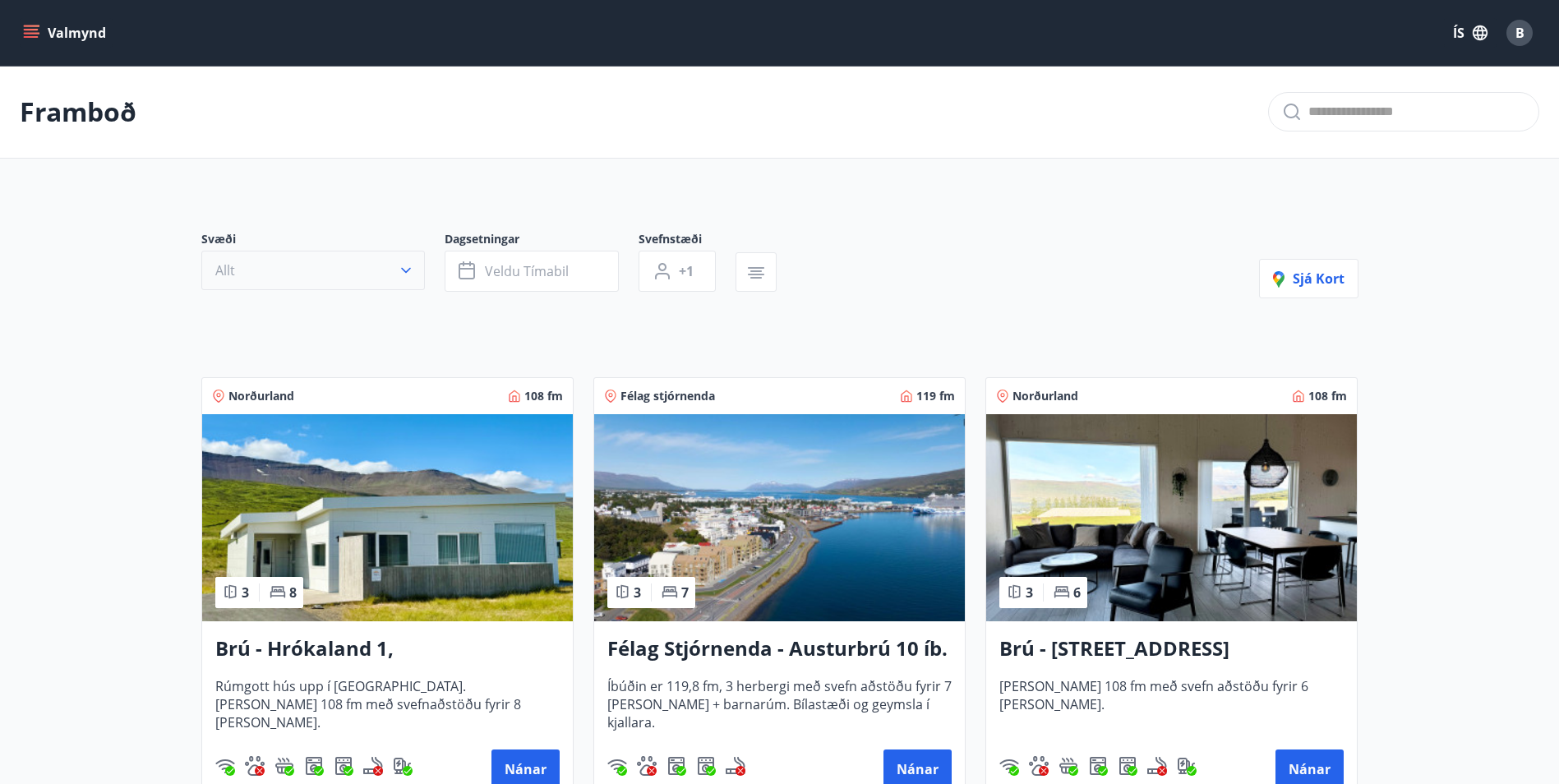
click at [388, 270] on button "Allt" at bounding box center [313, 271] width 224 height 39
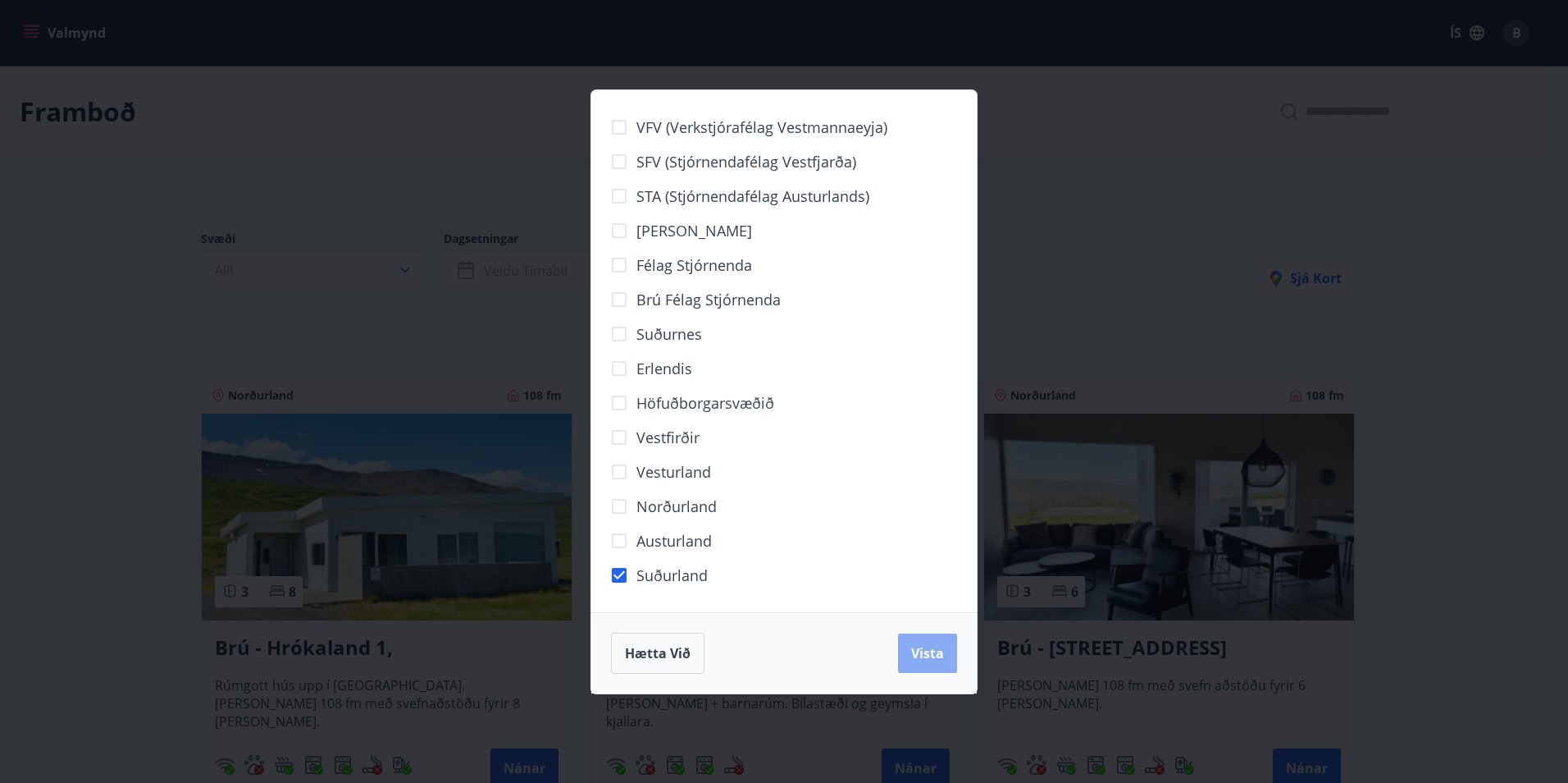
click at [930, 662] on button "Vista" at bounding box center [928, 653] width 59 height 39
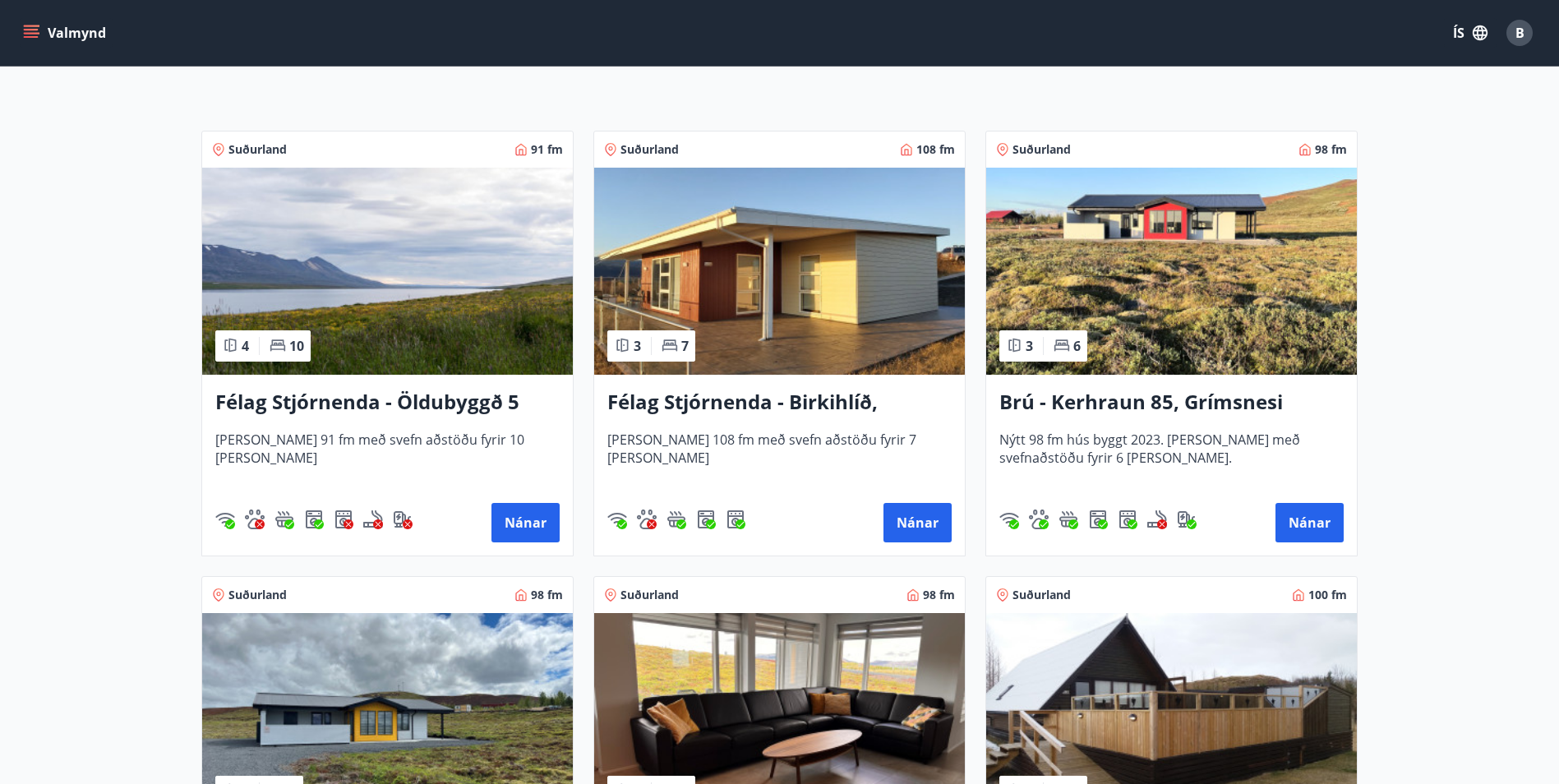
scroll to position [329, 0]
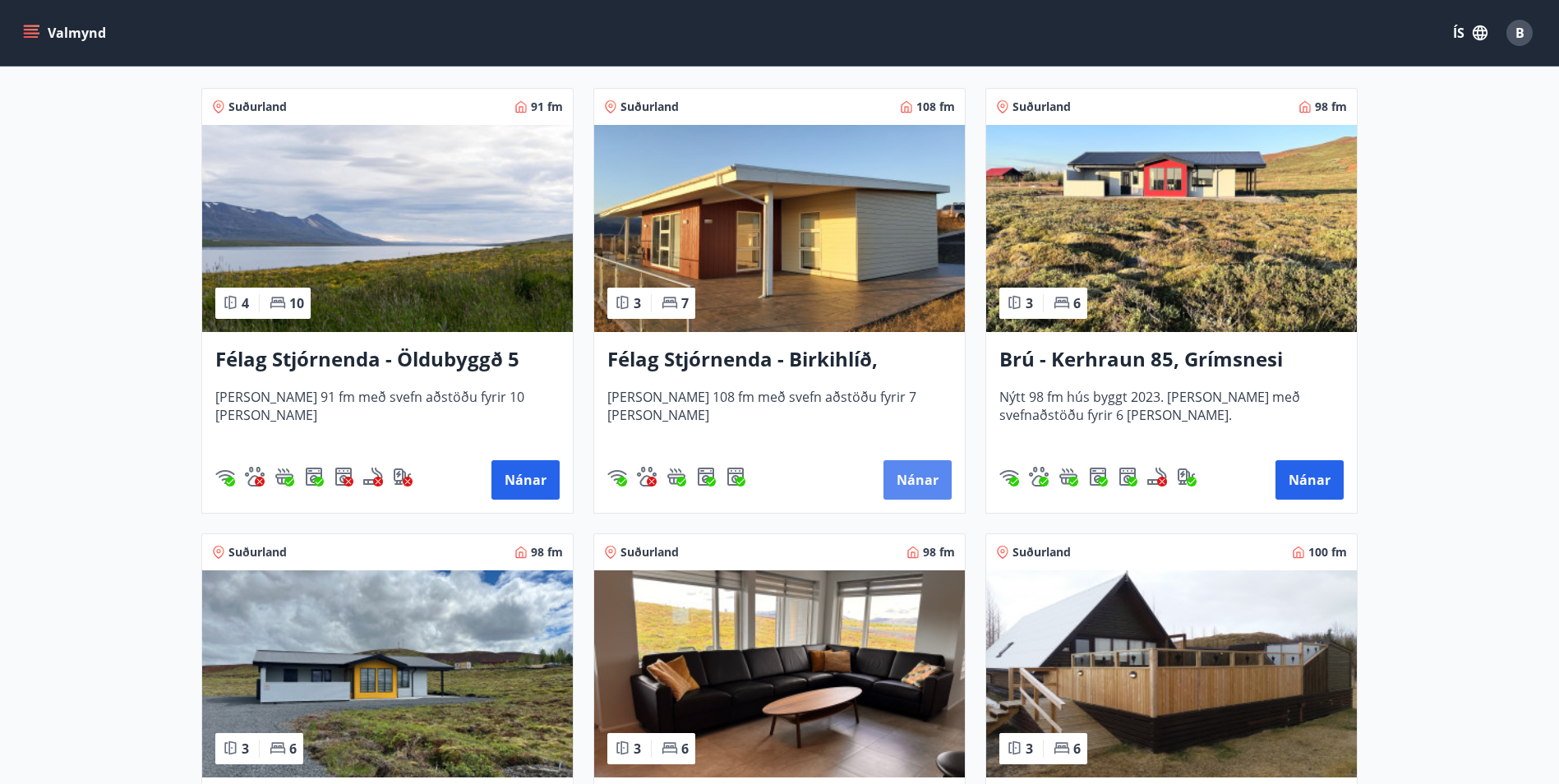
click at [927, 477] on button "Nánar" at bounding box center [917, 480] width 68 height 39
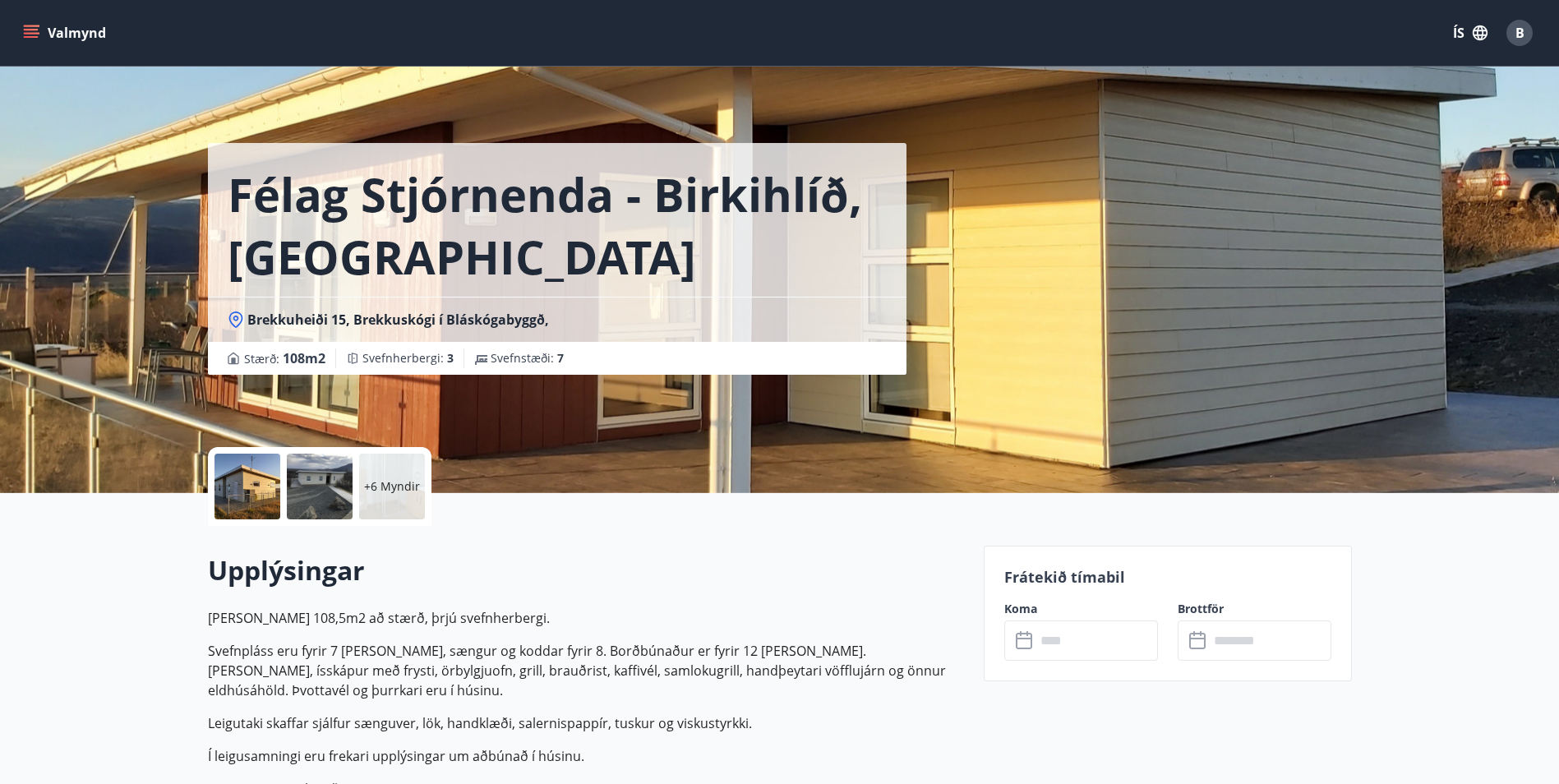
click at [298, 481] on div at bounding box center [319, 486] width 66 height 66
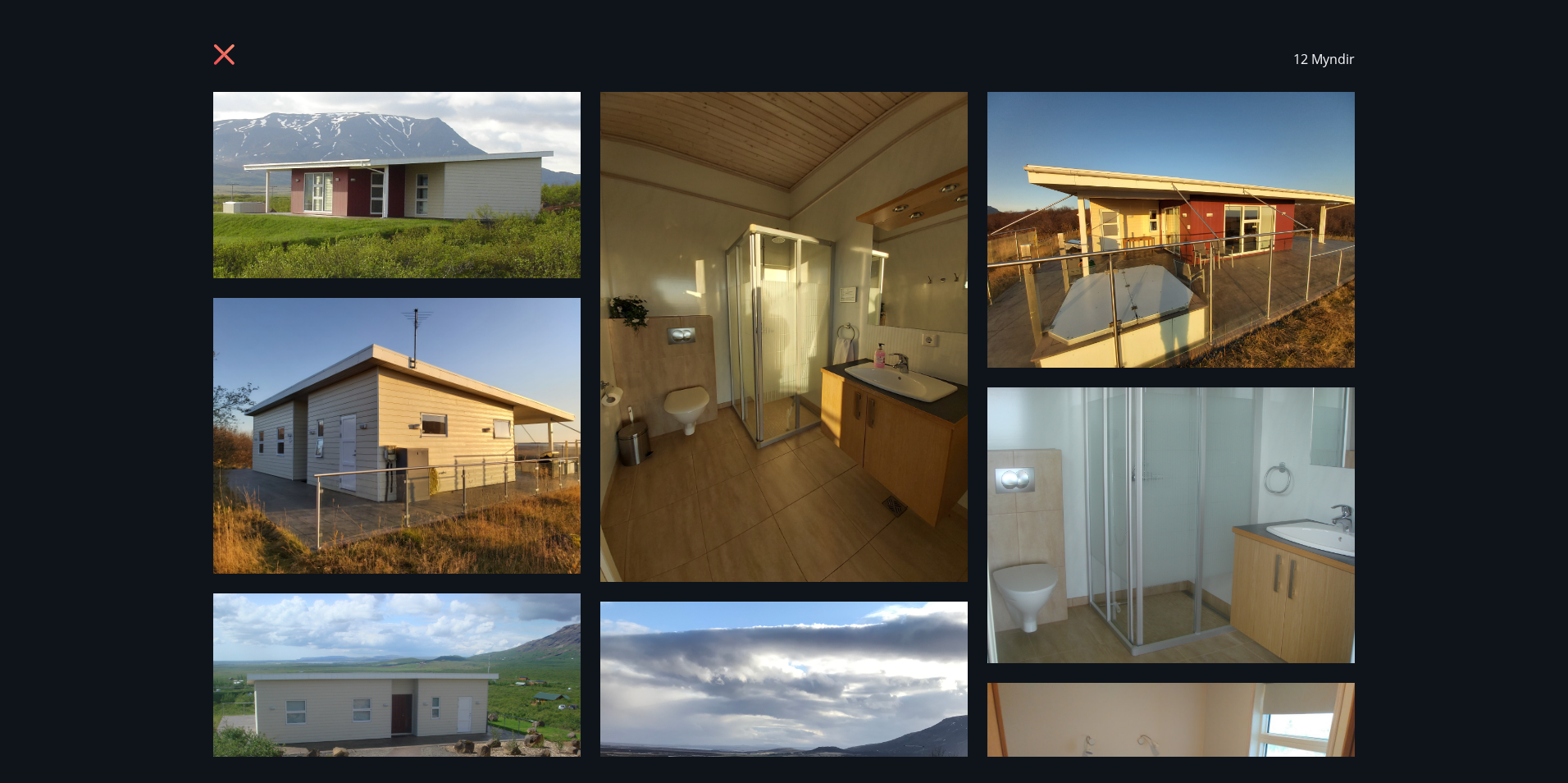
click at [228, 40] on div "12 Myndir" at bounding box center [784, 59] width 1142 height 65
click at [223, 44] on icon at bounding box center [226, 56] width 26 height 26
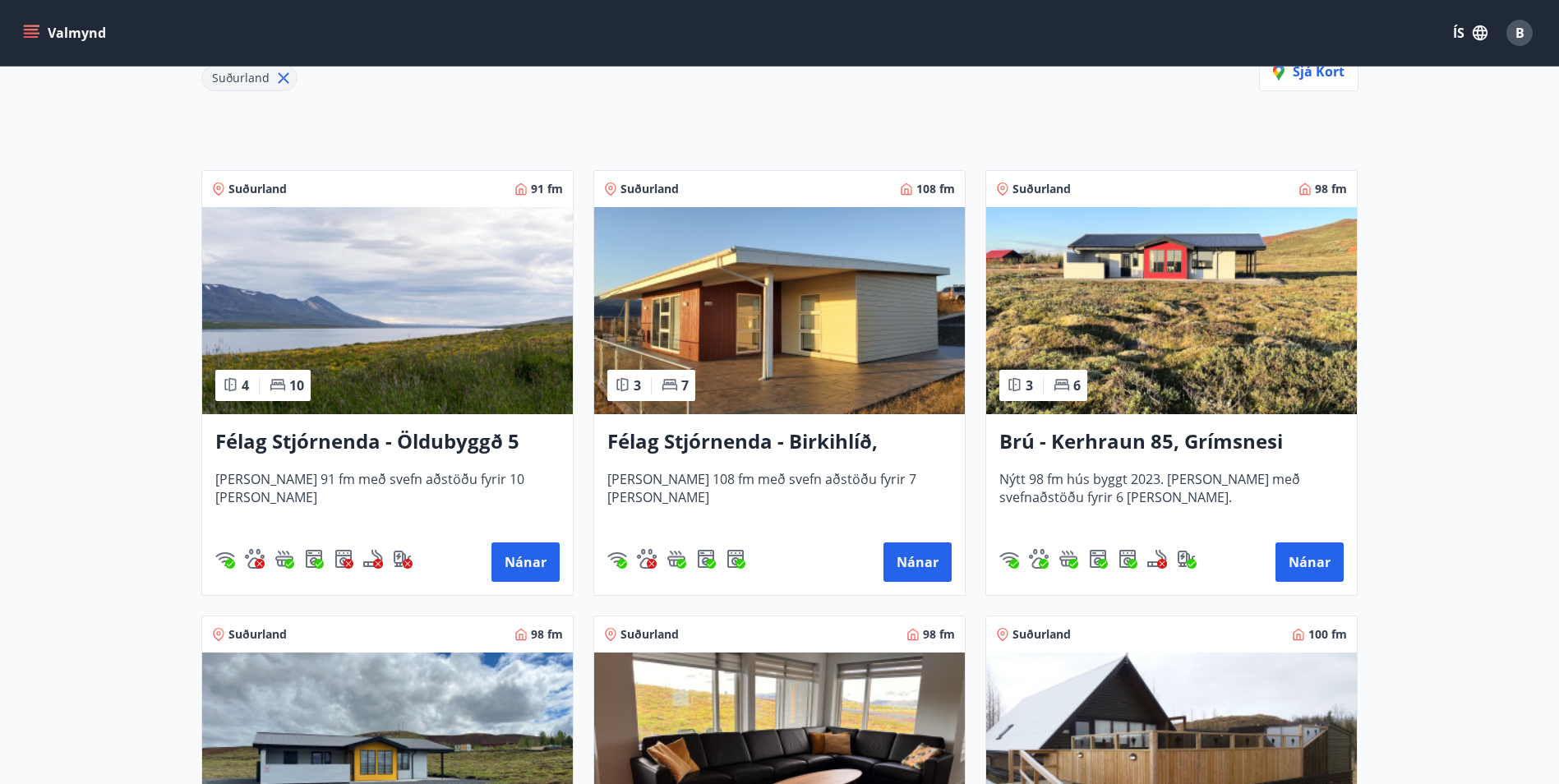
click at [1132, 344] on img at bounding box center [1172, 310] width 371 height 207
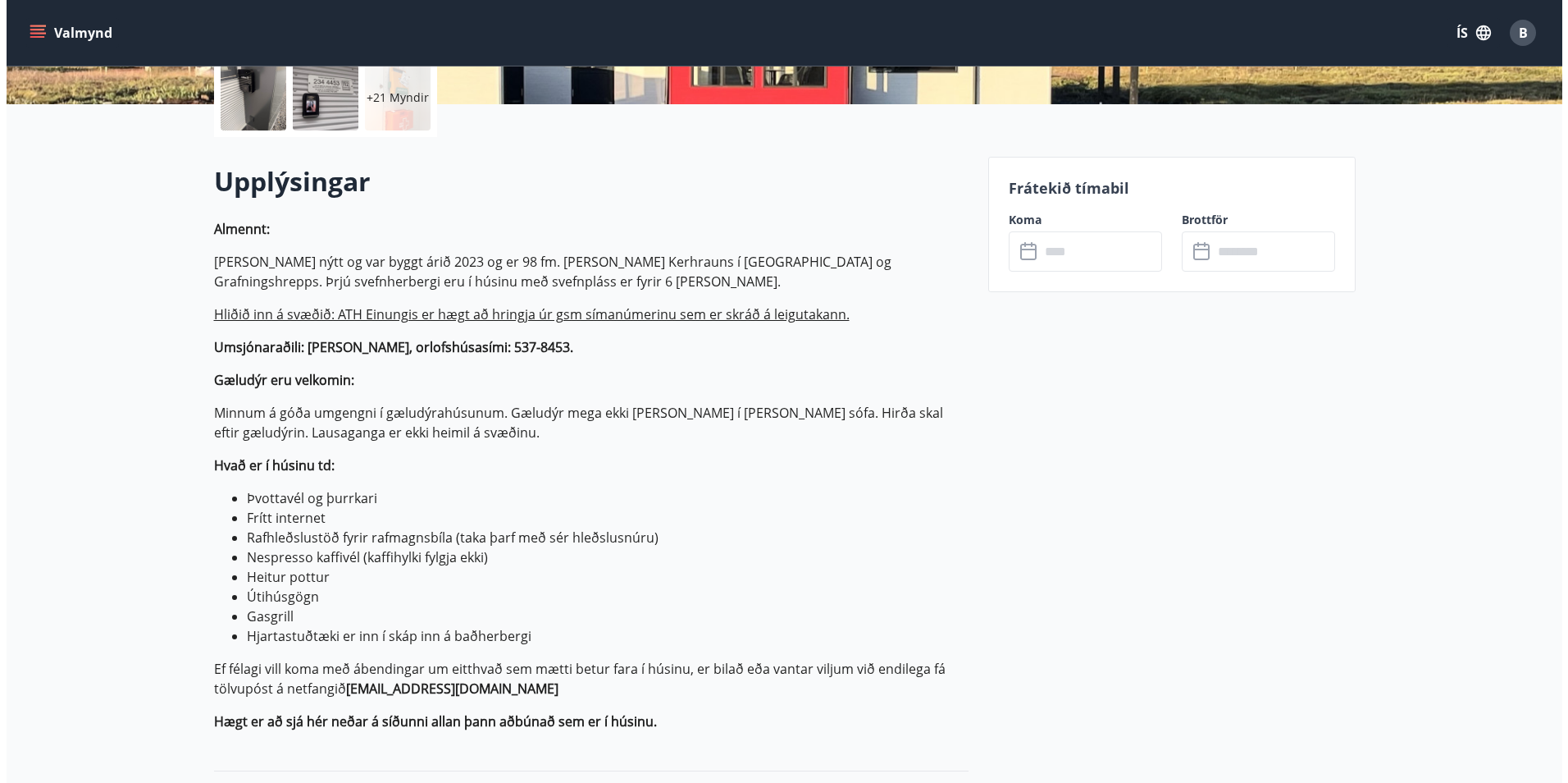
scroll to position [411, 0]
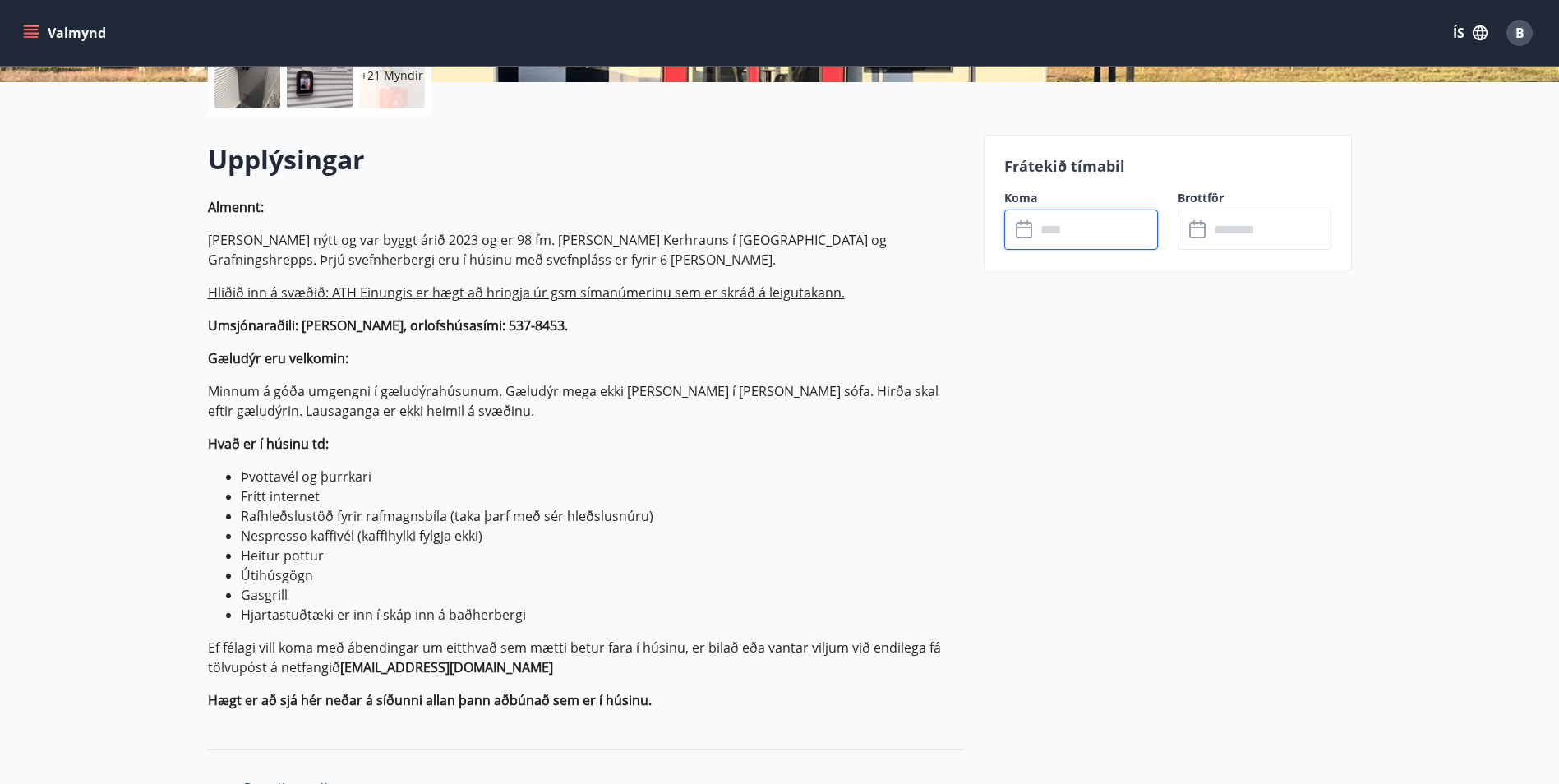
click at [1078, 237] on input "text" at bounding box center [1096, 229] width 123 height 40
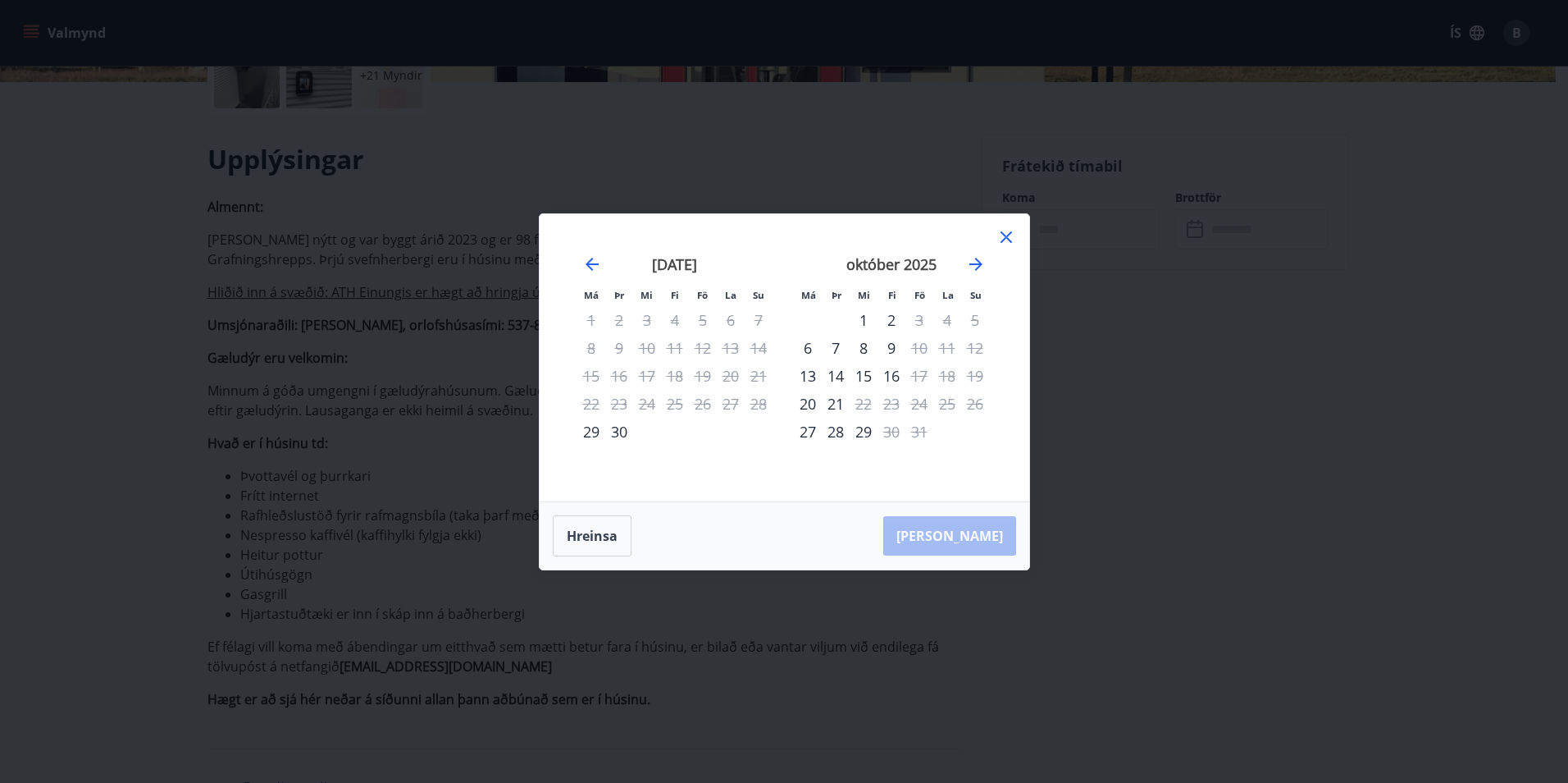
drag, startPoint x: 1000, startPoint y: 237, endPoint x: 985, endPoint y: 246, distance: 17.5
click at [1000, 236] on icon at bounding box center [1006, 237] width 20 height 20
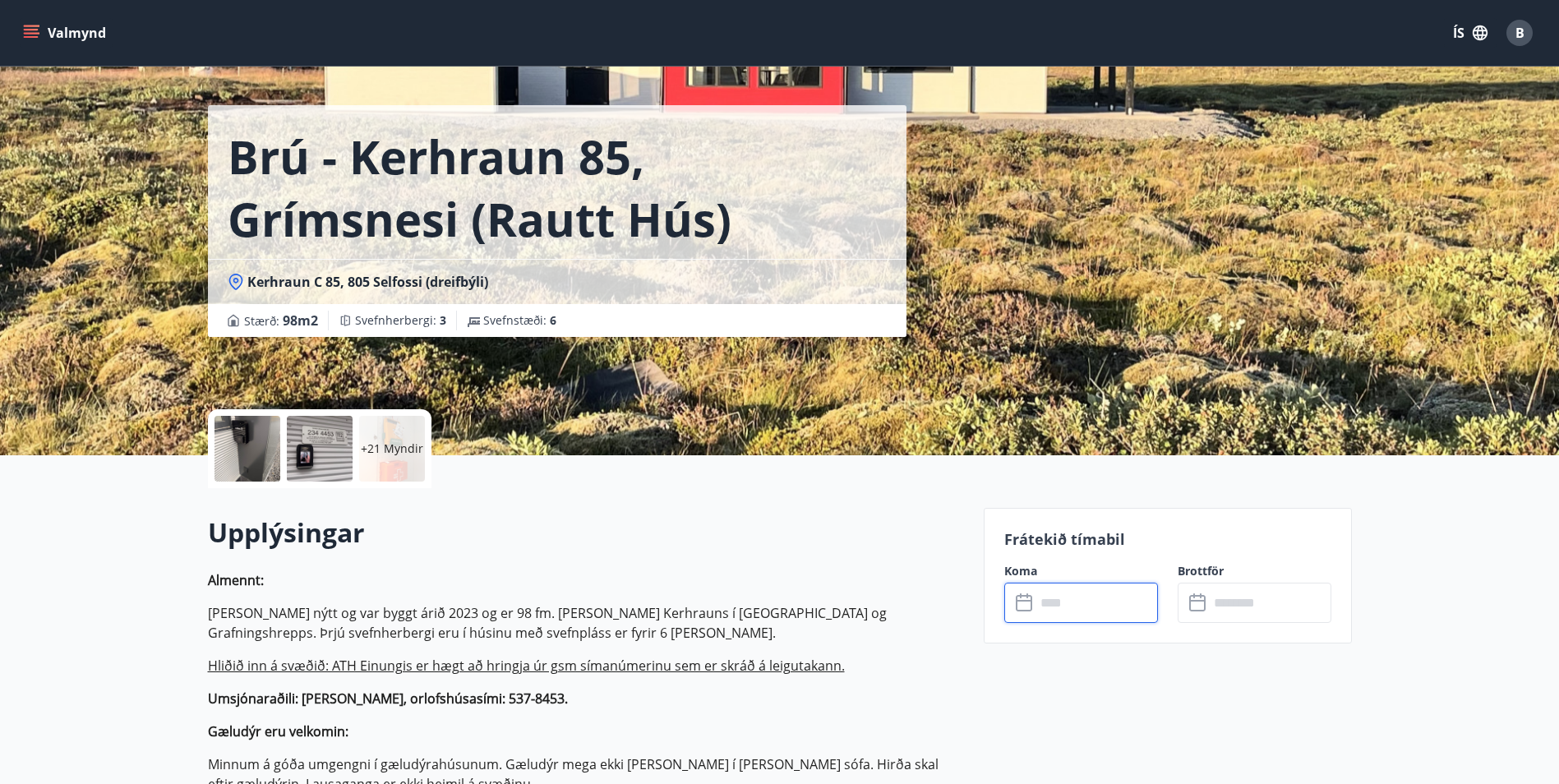
scroll to position [0, 0]
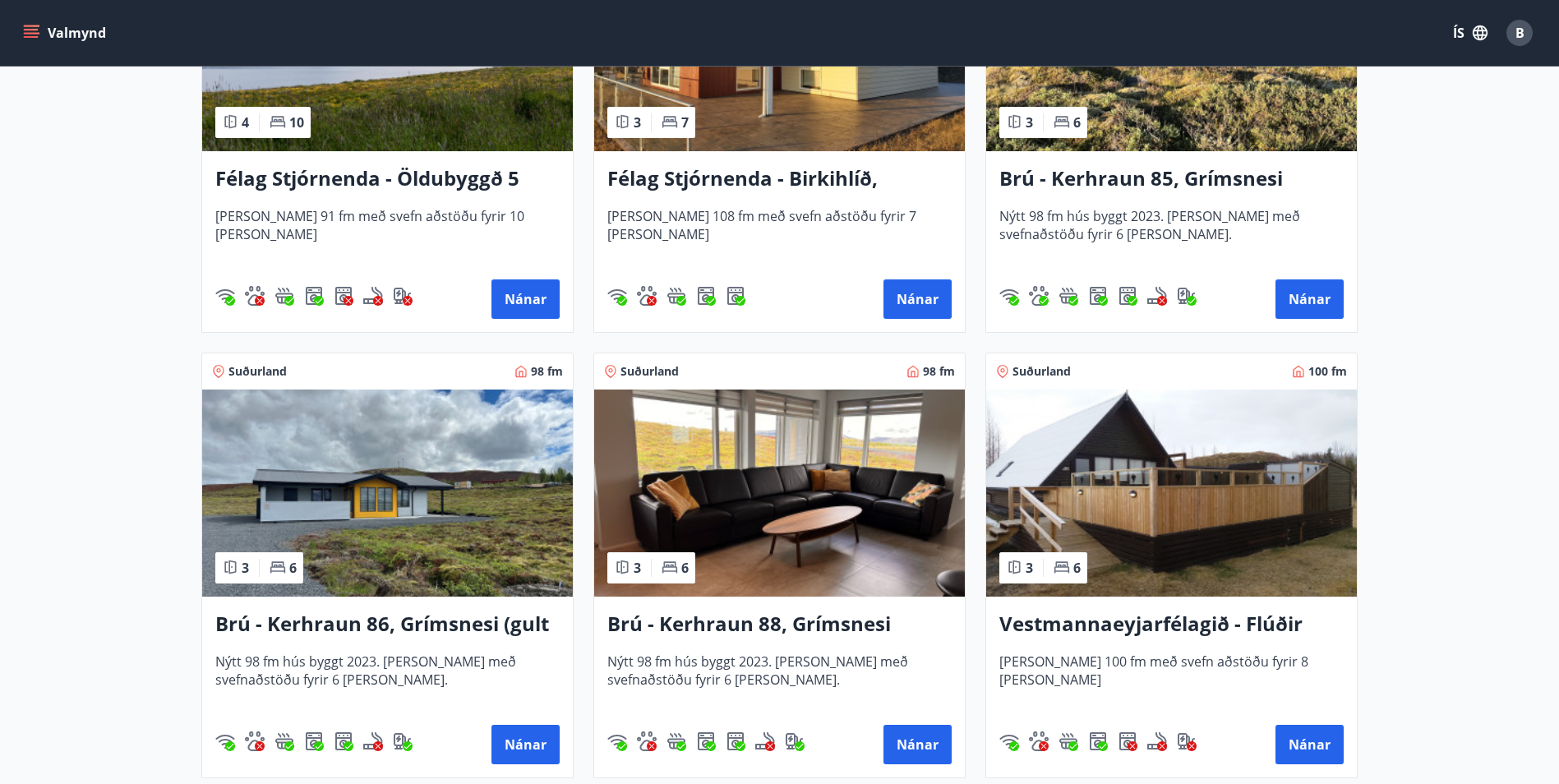
scroll to position [575, 0]
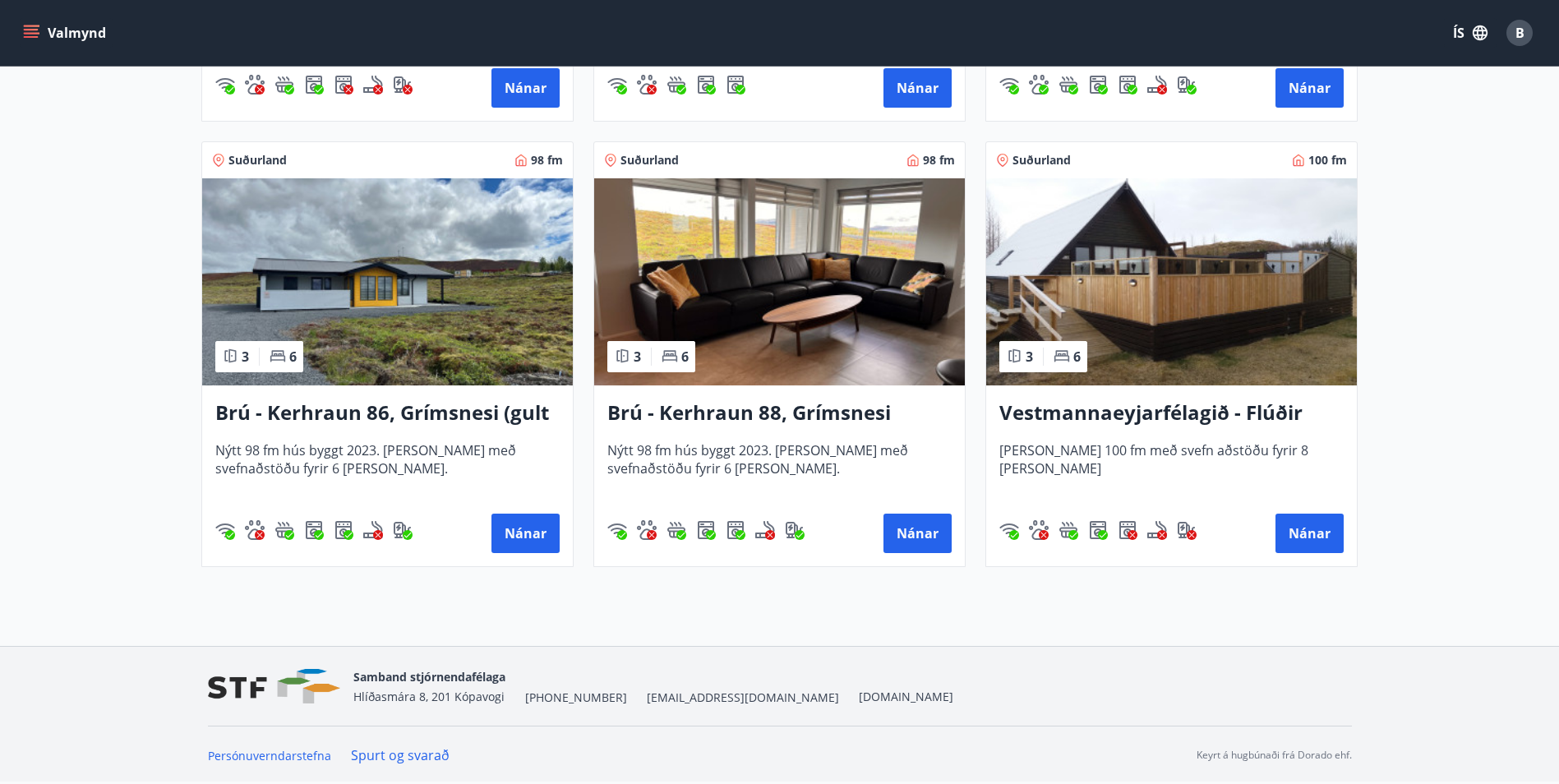
click at [461, 315] on img at bounding box center [388, 281] width 371 height 207
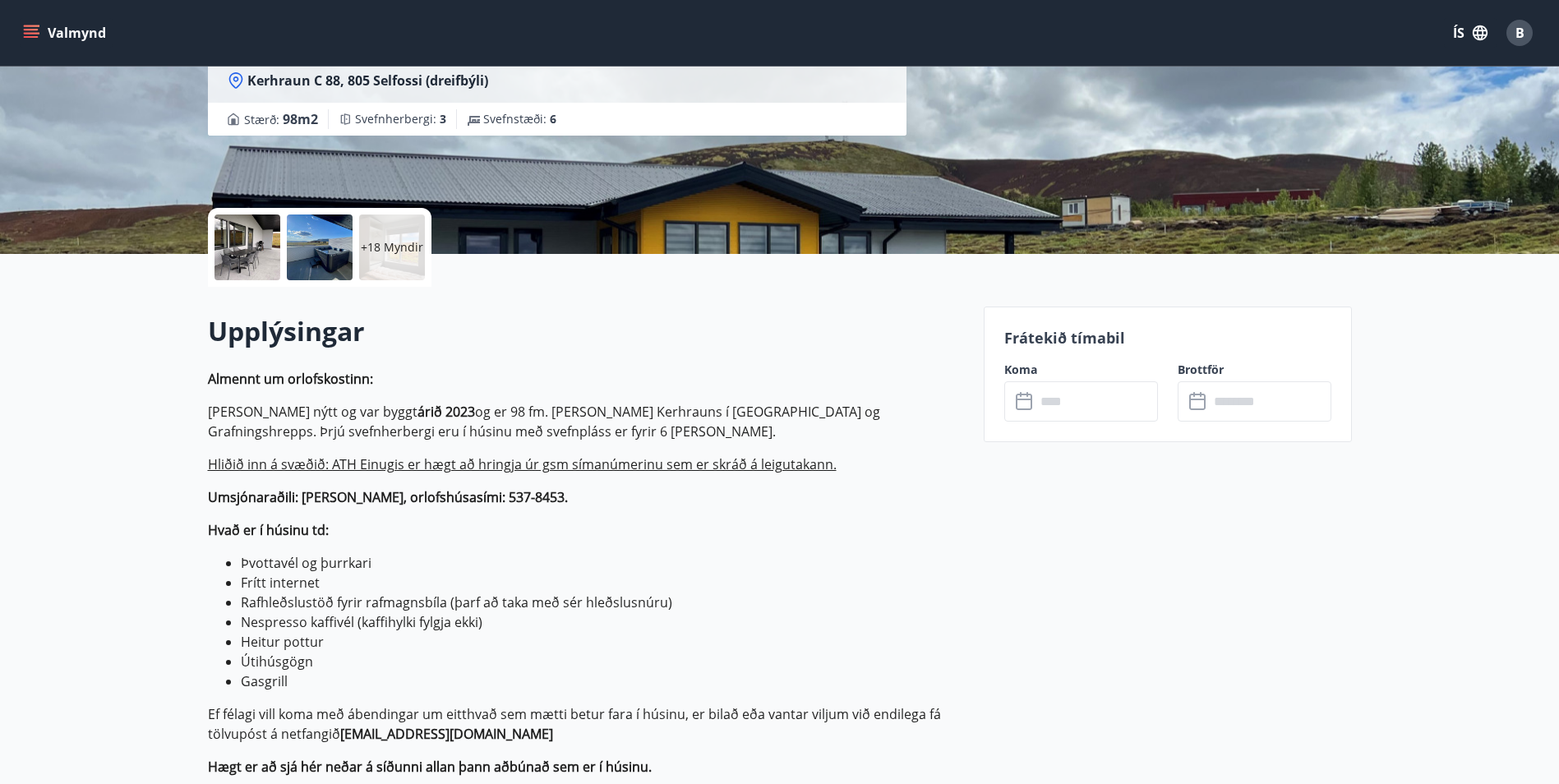
scroll to position [246, 0]
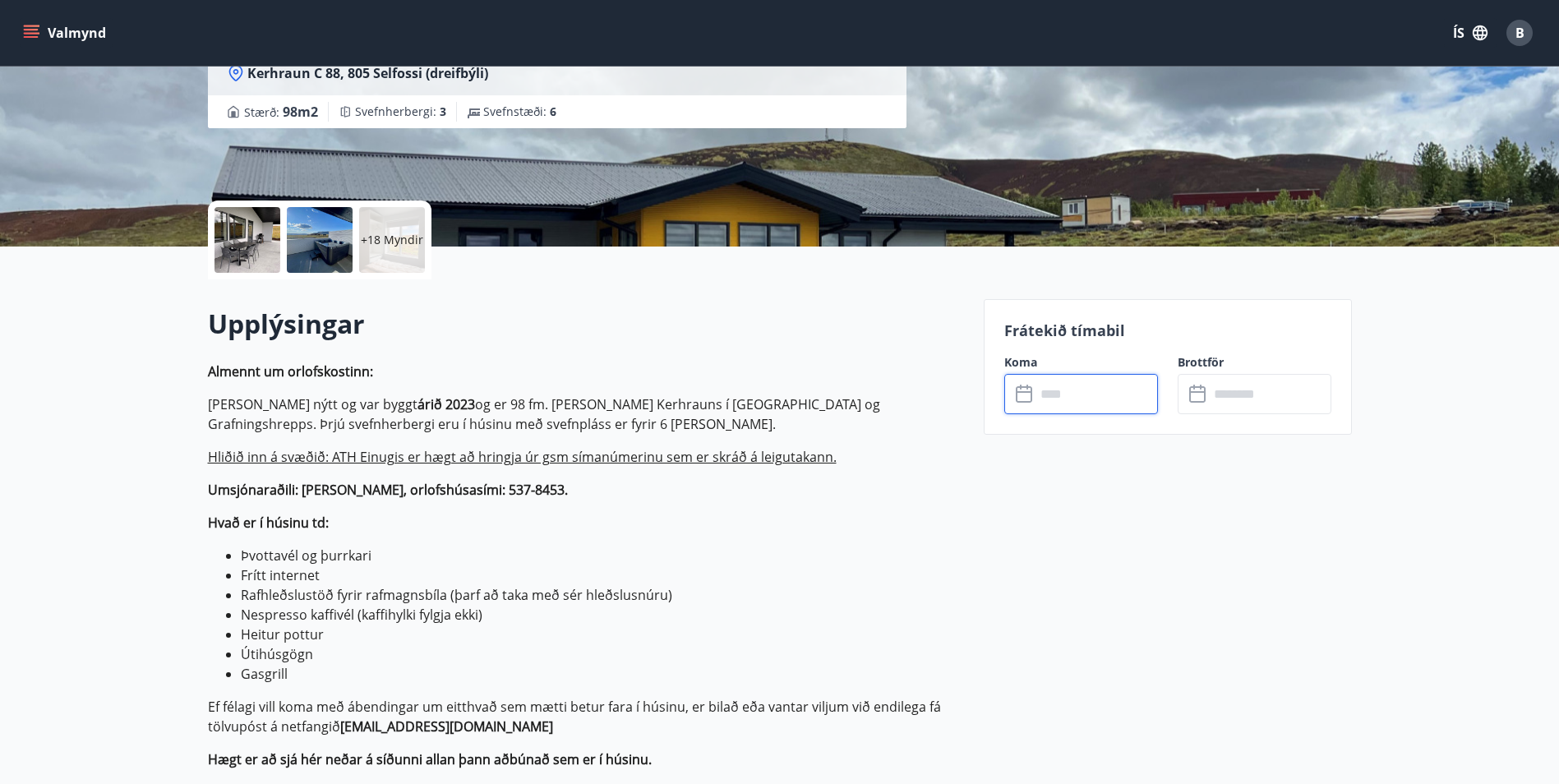
click at [1097, 389] on input "text" at bounding box center [1096, 393] width 123 height 40
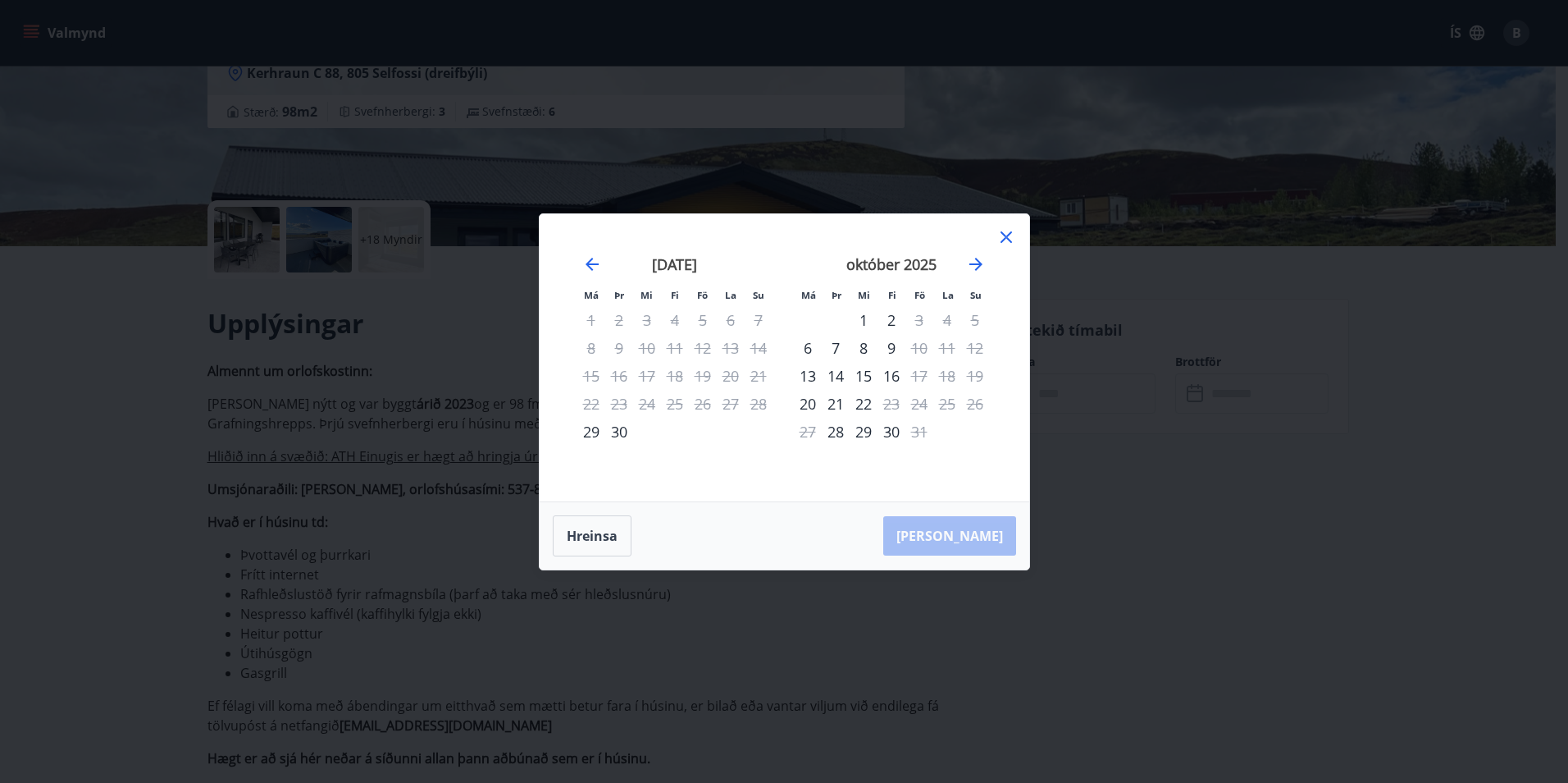
click at [1003, 238] on icon at bounding box center [1006, 237] width 20 height 20
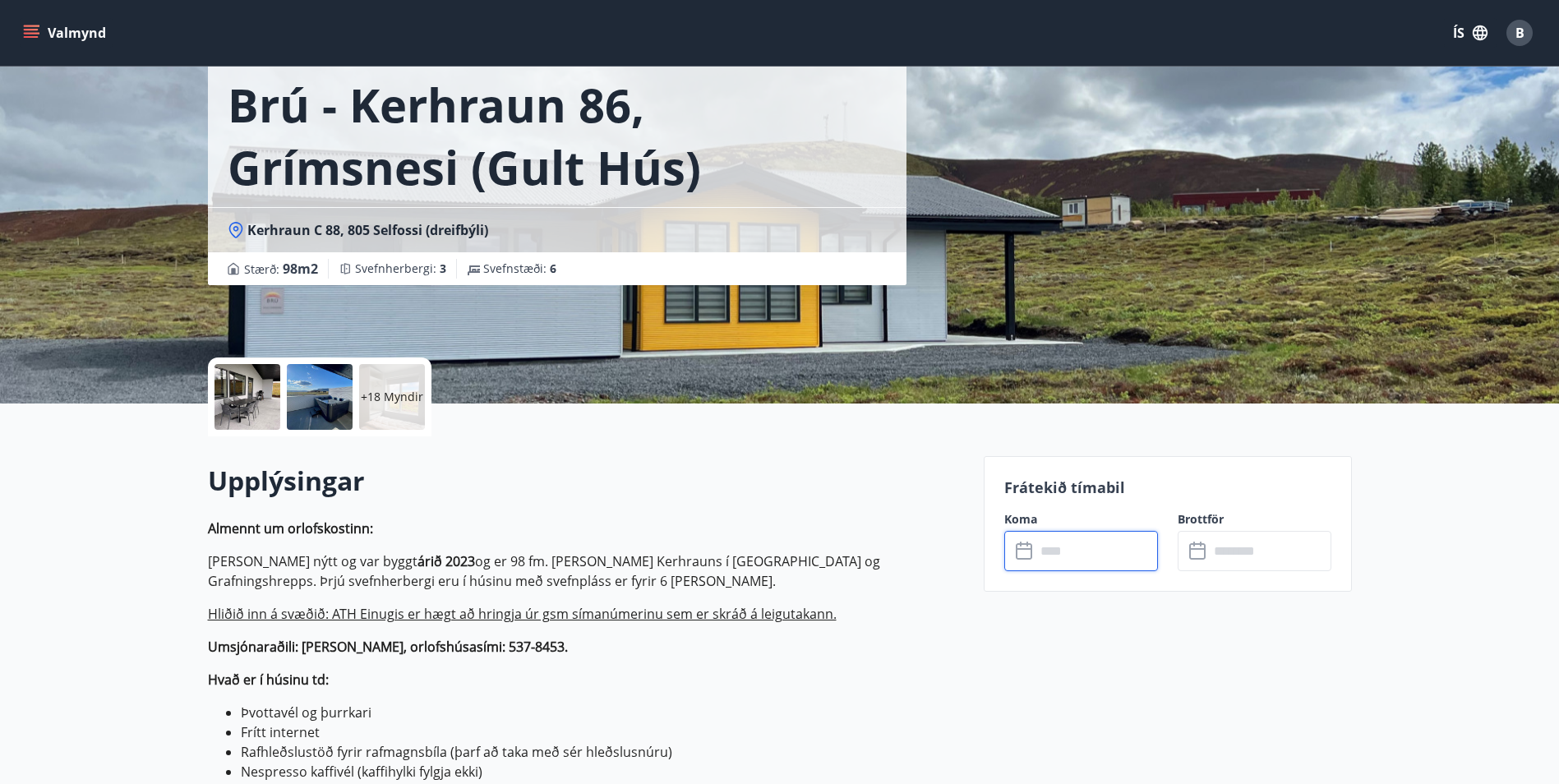
scroll to position [0, 0]
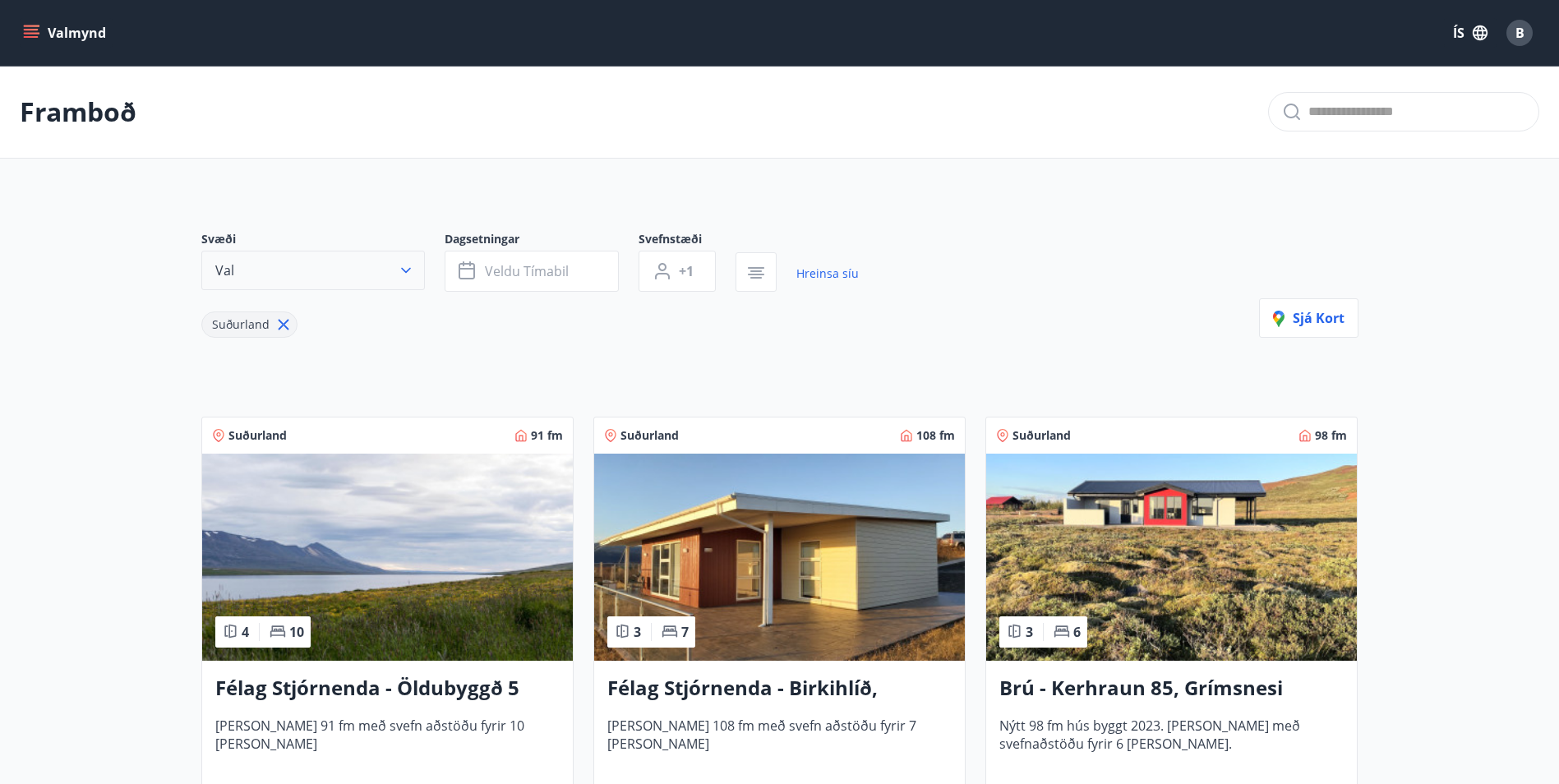
click at [370, 272] on button "Val" at bounding box center [313, 271] width 224 height 39
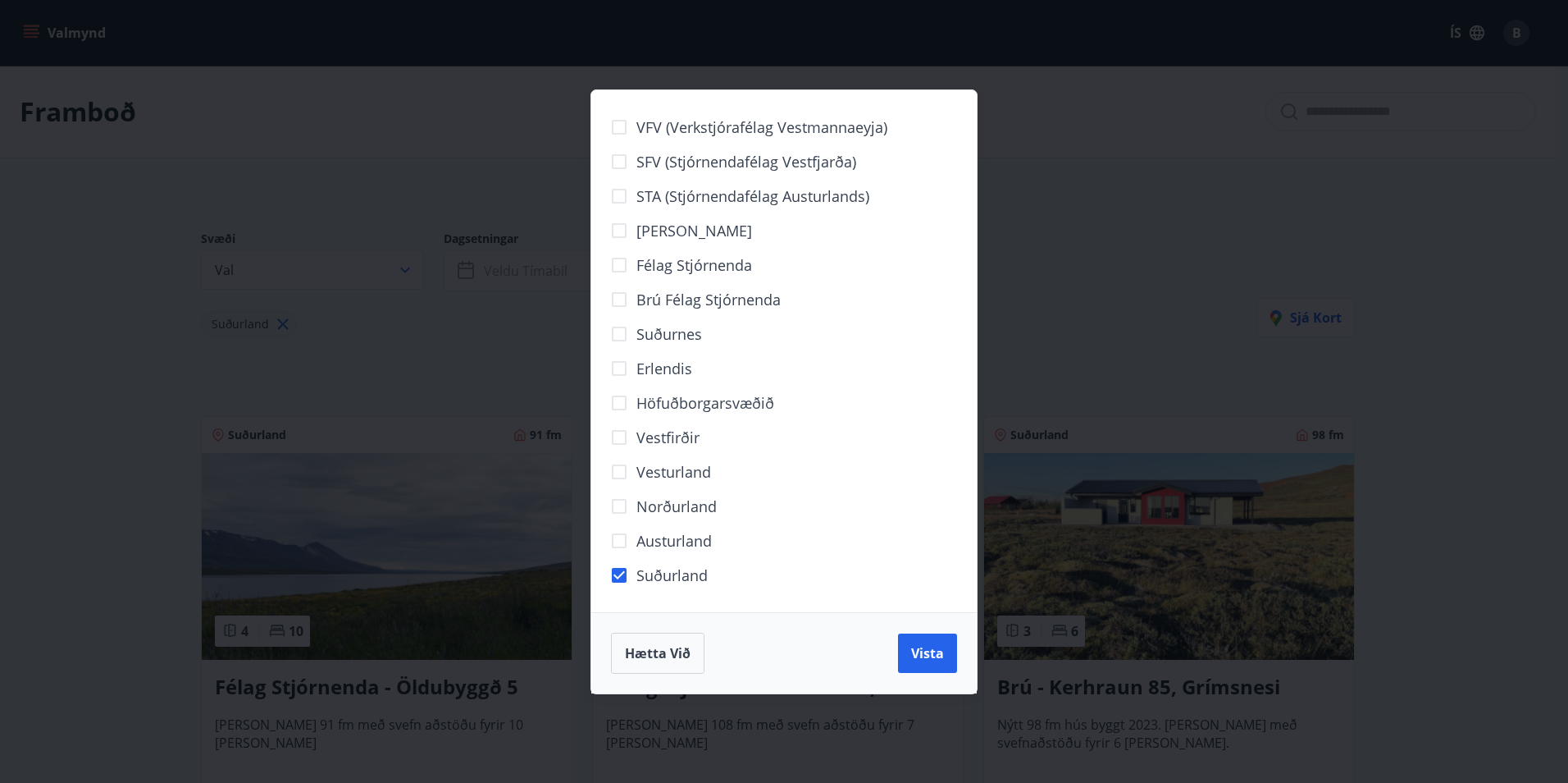
click at [662, 295] on span "Brú félag stjórnenda" at bounding box center [709, 299] width 144 height 22
click at [909, 649] on button "Vista" at bounding box center [928, 653] width 59 height 39
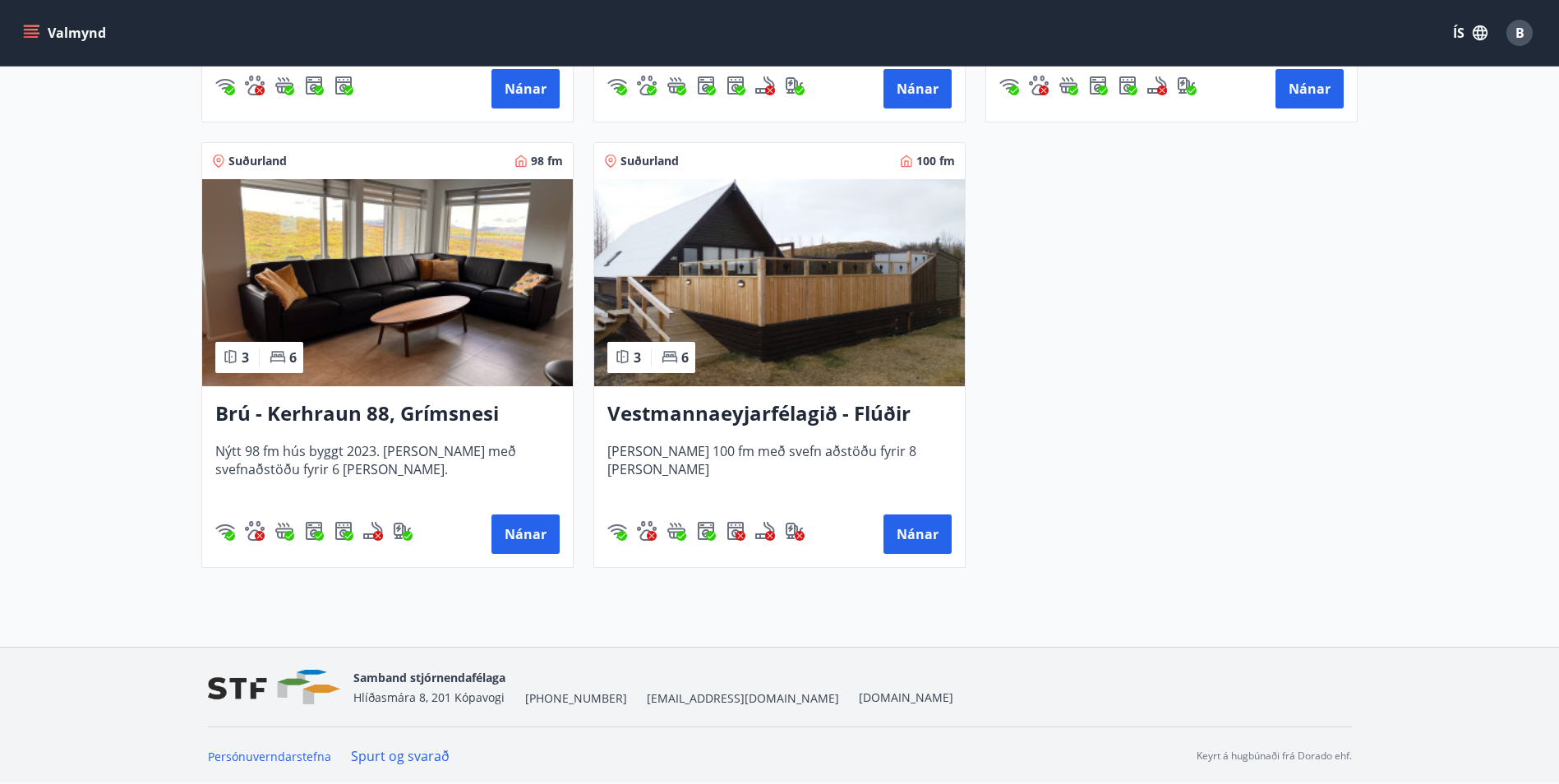
scroll to position [1611, 0]
click at [430, 418] on h3 "Brú - Kerhraun 88, Grímsnesi (grænt hús)" at bounding box center [388, 413] width 345 height 30
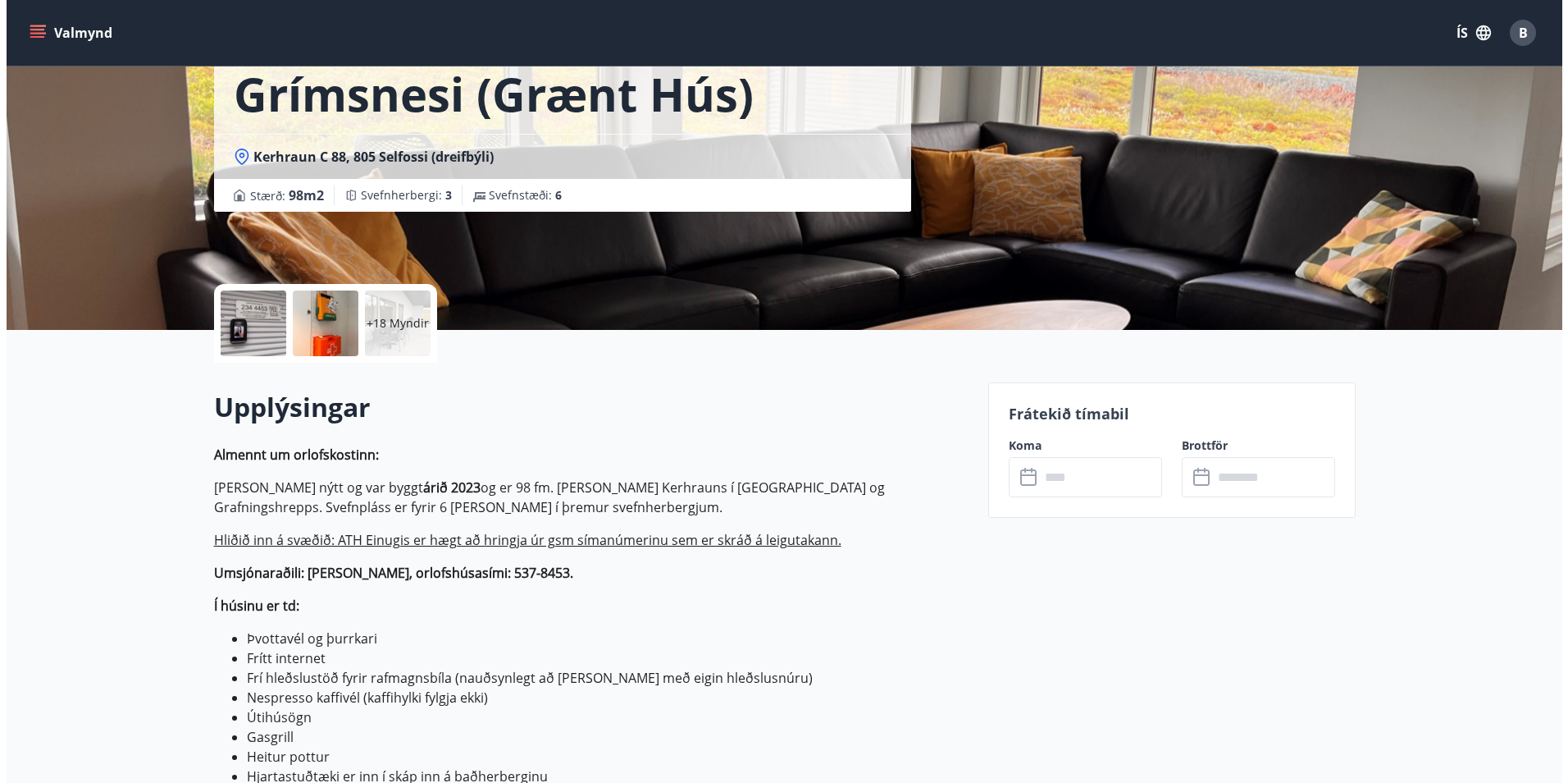
scroll to position [164, 0]
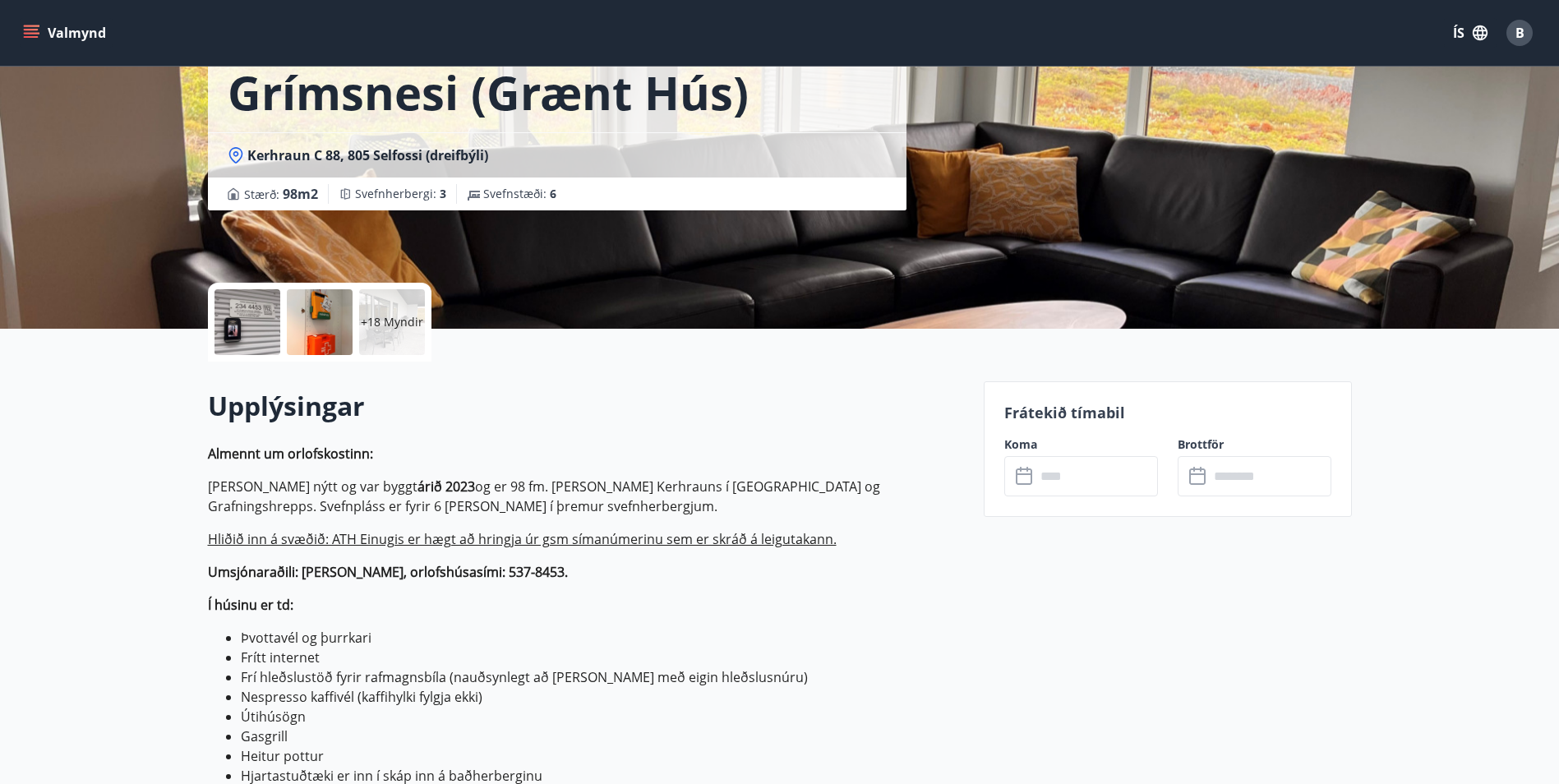
click at [1040, 479] on input "text" at bounding box center [1096, 476] width 123 height 40
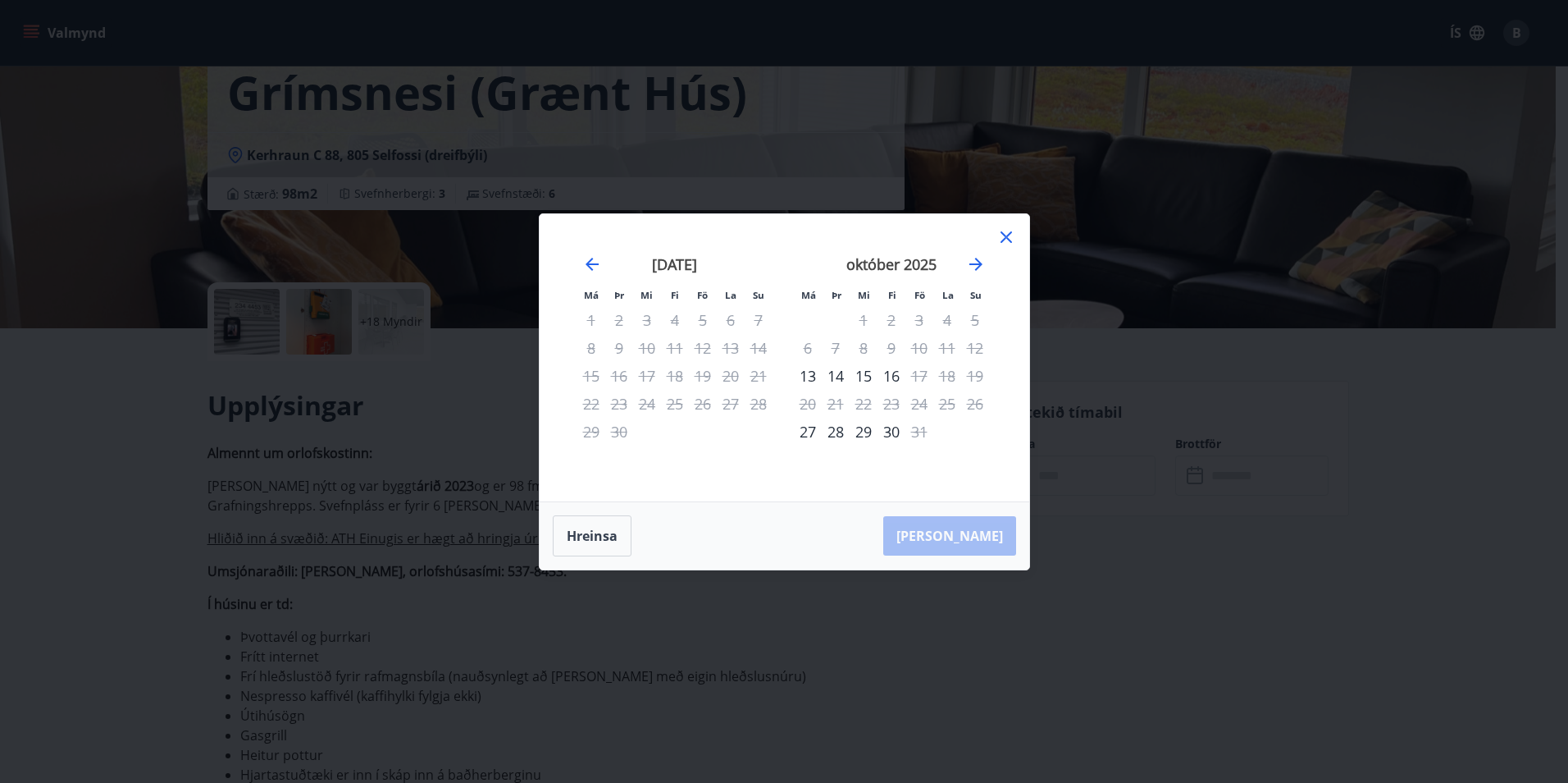
click at [1004, 228] on icon at bounding box center [1006, 237] width 20 height 20
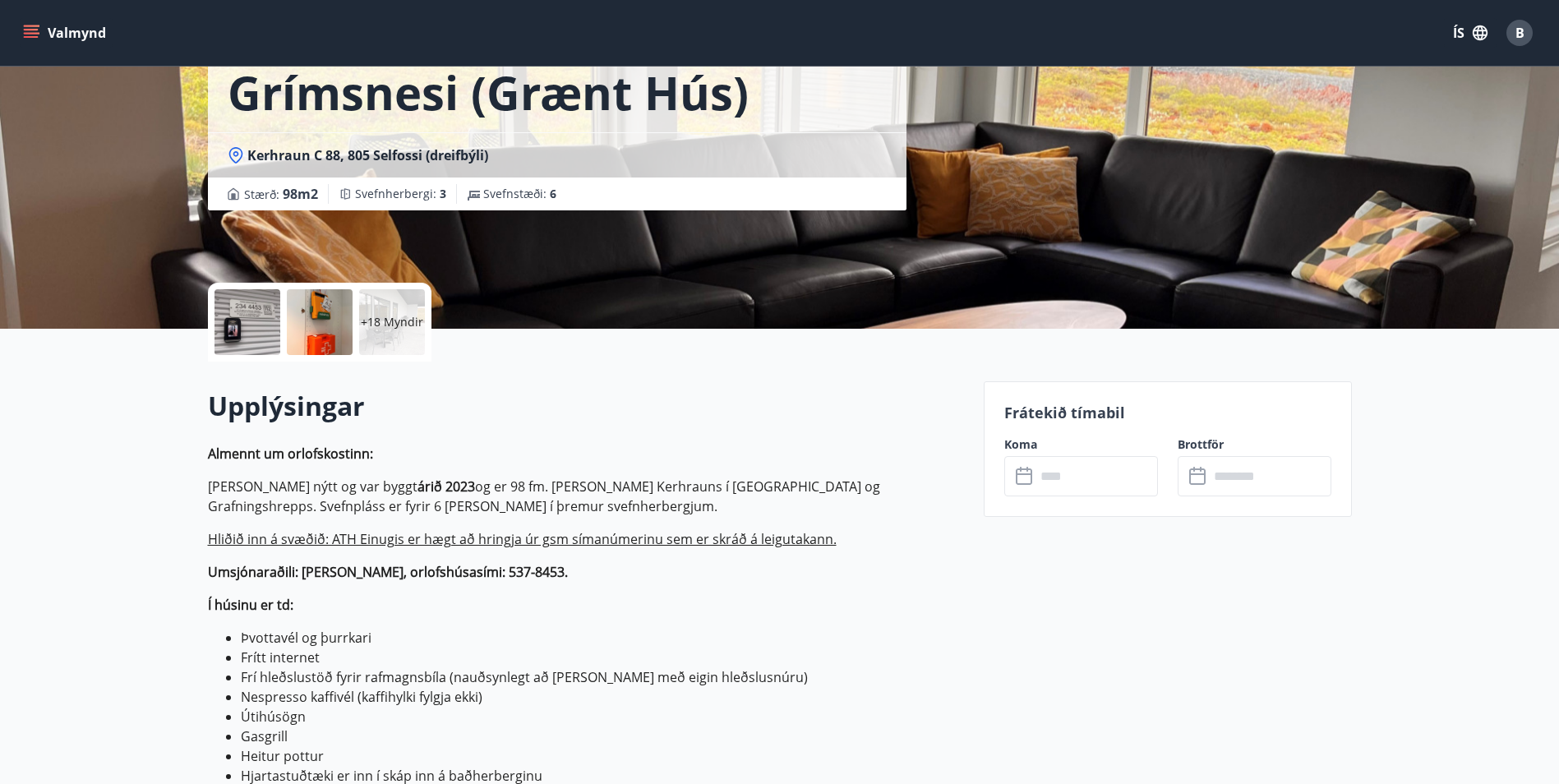
click at [338, 311] on div at bounding box center [319, 322] width 66 height 66
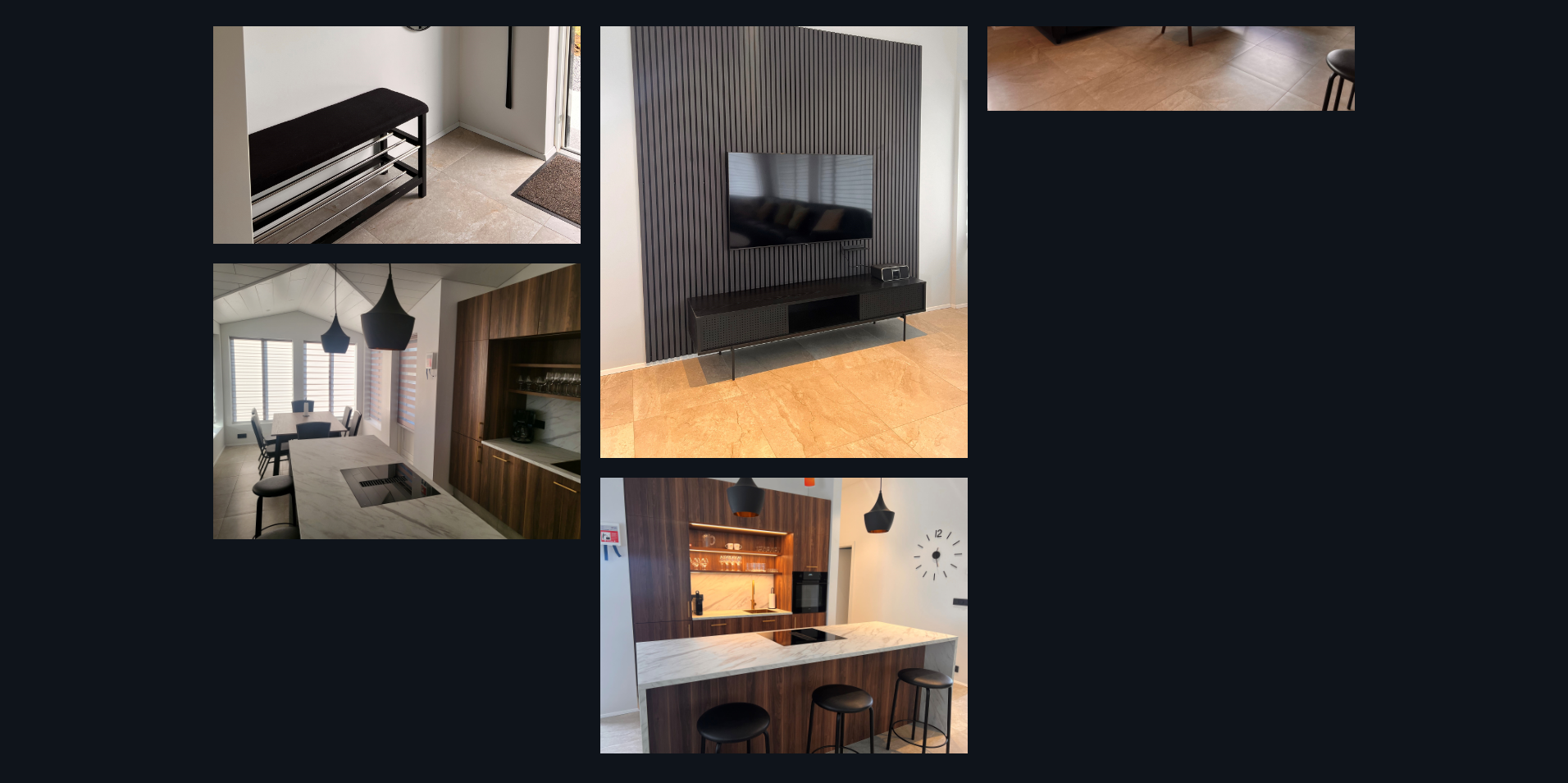
scroll to position [3183, 0]
